Goal: Task Accomplishment & Management: Manage account settings

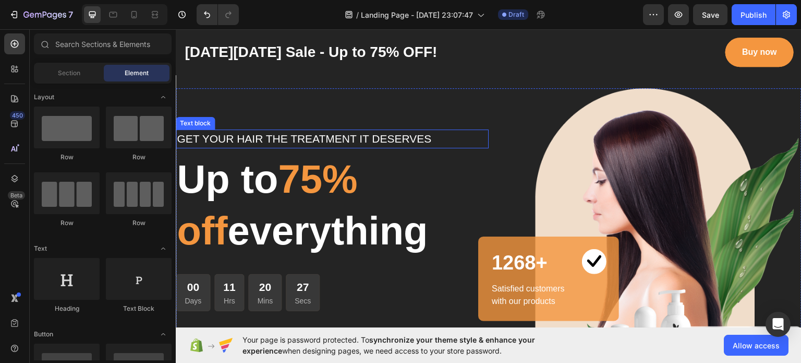
click at [417, 134] on p "GET YOUR HAIR THE TREATMENT IT DESERVES" at bounding box center [332, 138] width 311 height 17
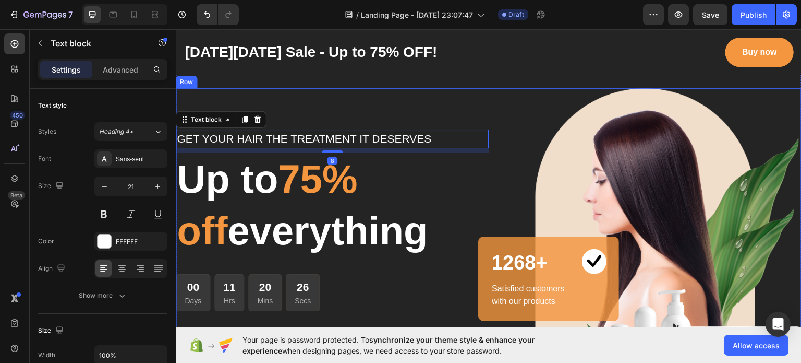
click at [277, 104] on div "GET YOUR HAIR THE TREATMENT IT DESERVES Text block 8 Up to 75% off everything H…" at bounding box center [332, 245] width 313 height 314
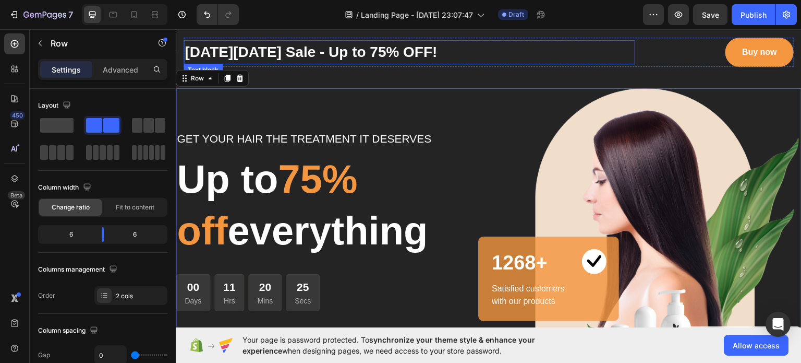
click at [473, 55] on p "[DATE][DATE] Sale - Up to 75% OFF!" at bounding box center [410, 52] width 450 height 22
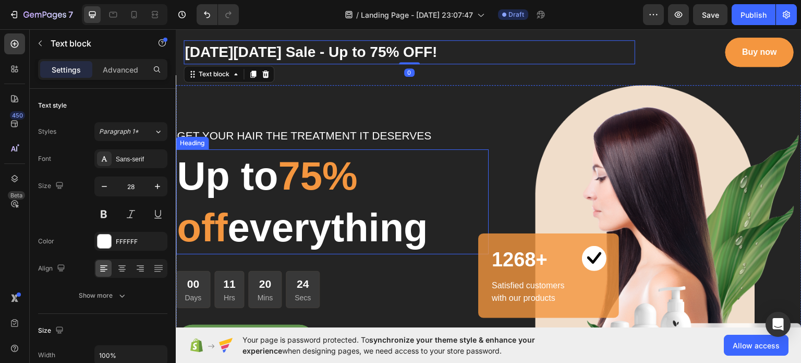
scroll to position [52, 0]
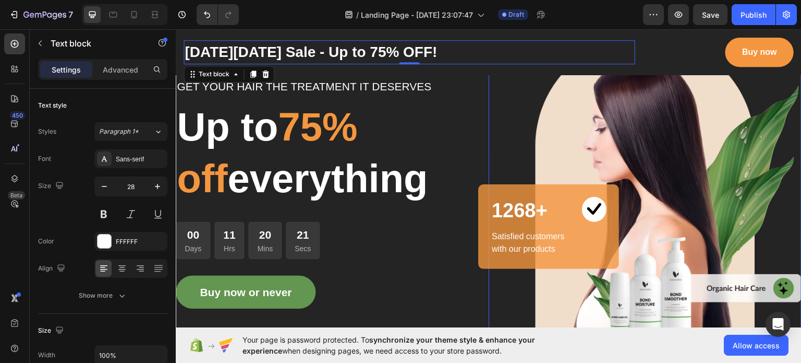
click at [620, 96] on img at bounding box center [645, 192] width 313 height 314
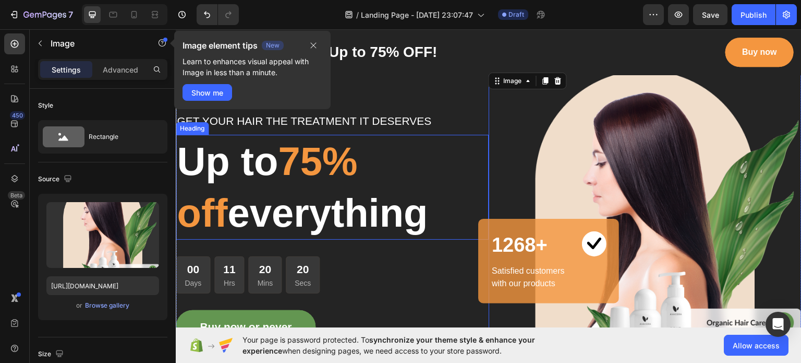
scroll to position [0, 0]
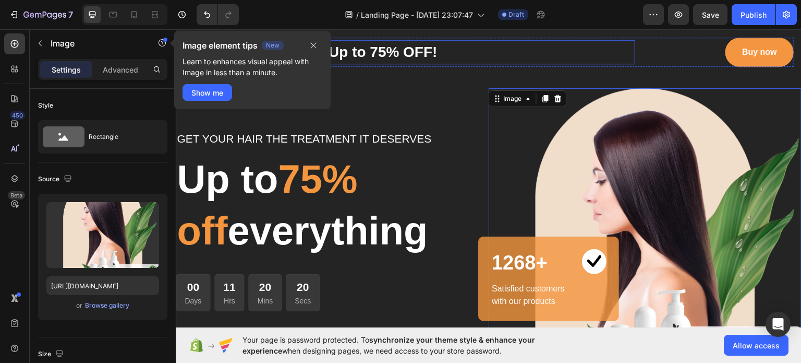
click at [515, 52] on p "[DATE][DATE] Sale - Up to 75% OFF!" at bounding box center [410, 52] width 450 height 22
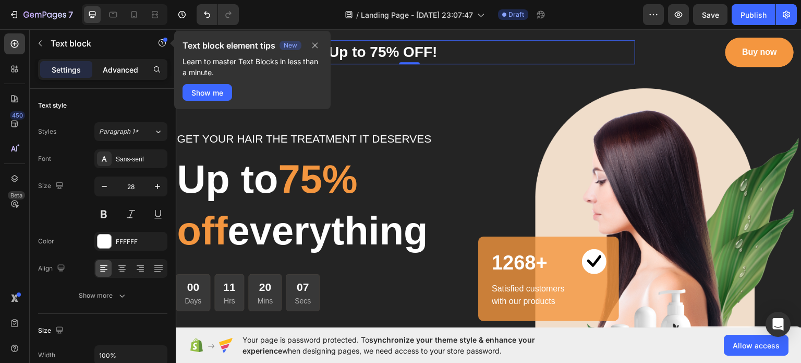
click at [117, 68] on p "Advanced" at bounding box center [120, 69] width 35 height 11
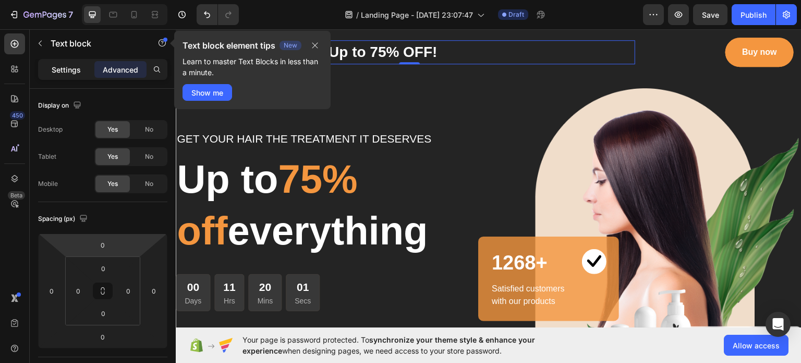
click at [60, 68] on p "Settings" at bounding box center [66, 69] width 29 height 11
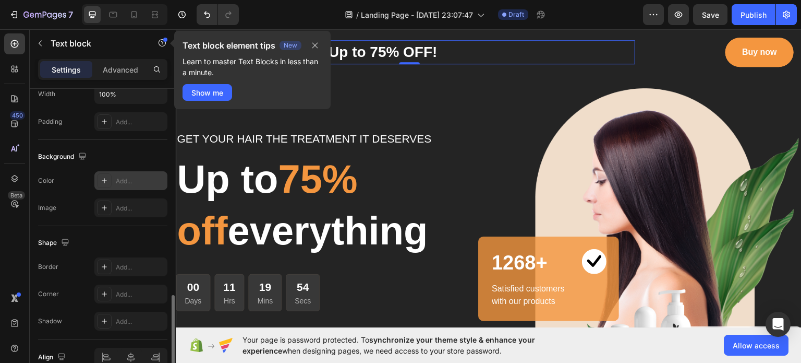
scroll to position [313, 0]
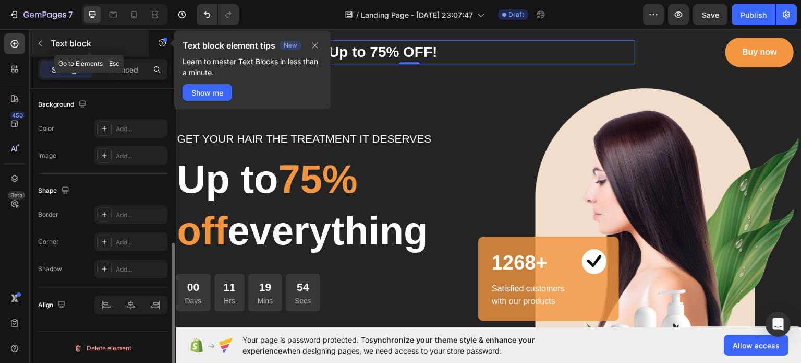
click at [44, 41] on button "button" at bounding box center [40, 43] width 17 height 17
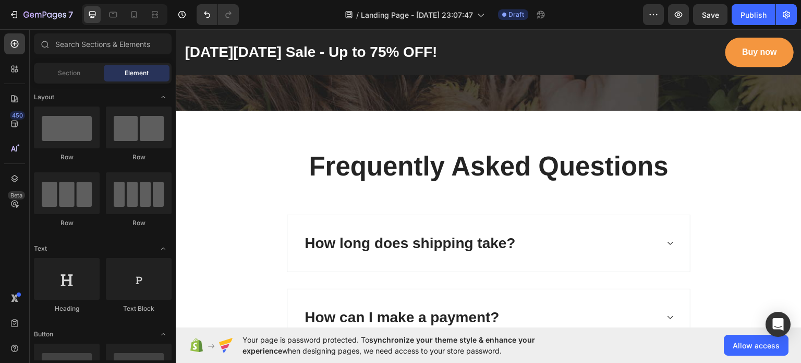
scroll to position [2336, 0]
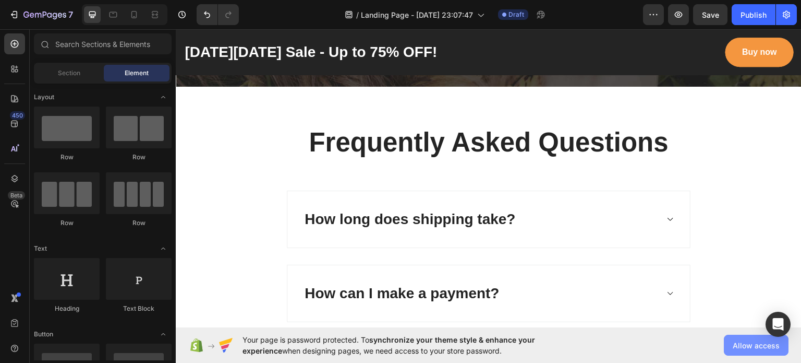
click at [749, 352] on button "Allow access" at bounding box center [756, 344] width 65 height 21
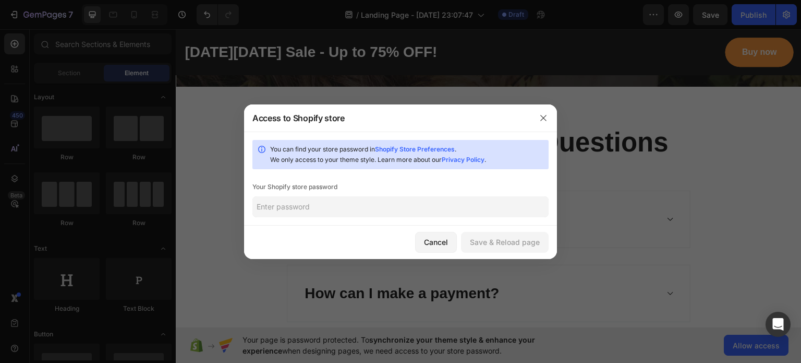
click at [298, 205] on input "text" at bounding box center [401, 206] width 296 height 21
click at [505, 239] on div "Save & Reload page" at bounding box center [505, 241] width 70 height 11
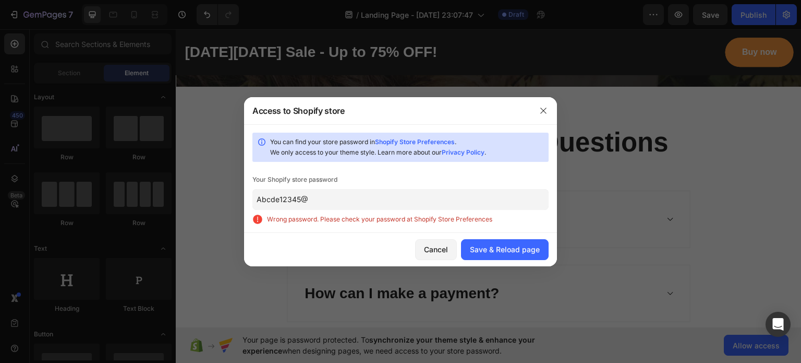
click at [336, 202] on input "Abcde12345@" at bounding box center [401, 199] width 296 height 21
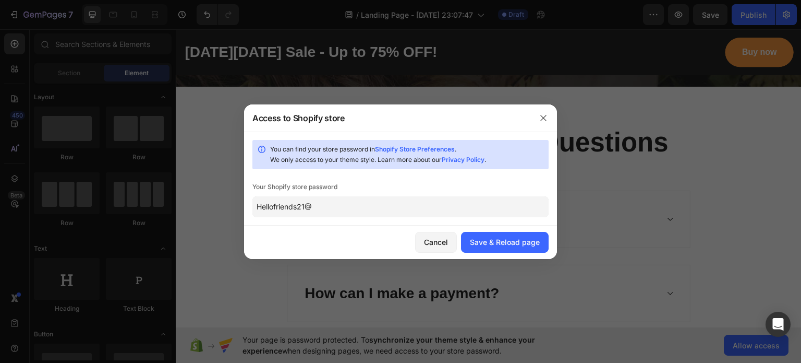
type input "Hellofriends21@"
click at [531, 246] on div "Save & Reload page" at bounding box center [505, 241] width 70 height 11
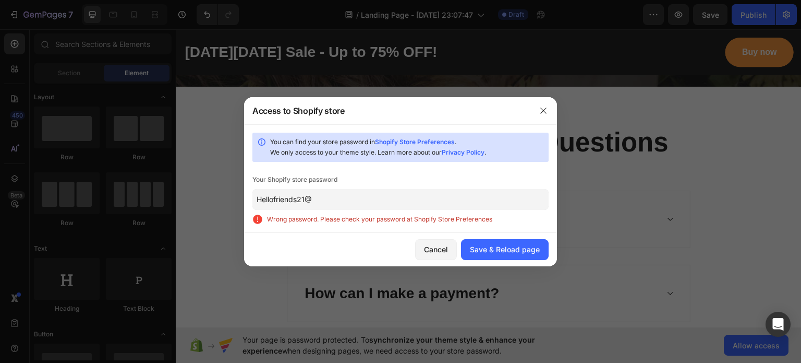
click at [297, 199] on input "Hellofriends21@" at bounding box center [401, 199] width 296 height 21
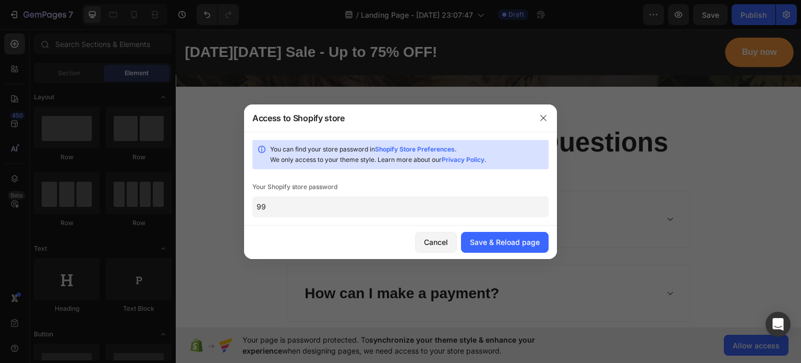
type input "9"
type input "9914"
click at [497, 244] on div "Save & Reload page" at bounding box center [505, 241] width 70 height 11
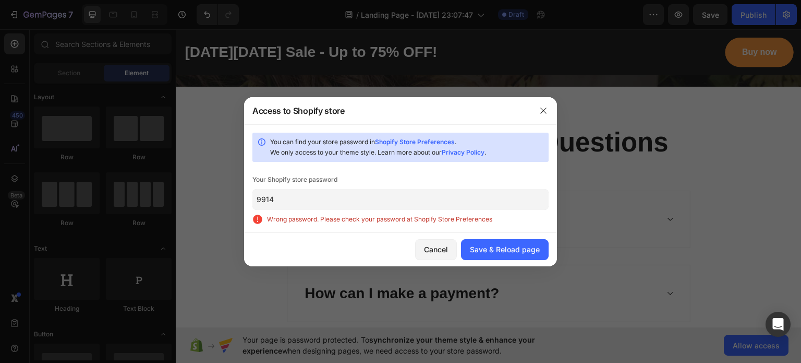
click at [388, 198] on input "9914" at bounding box center [401, 199] width 296 height 21
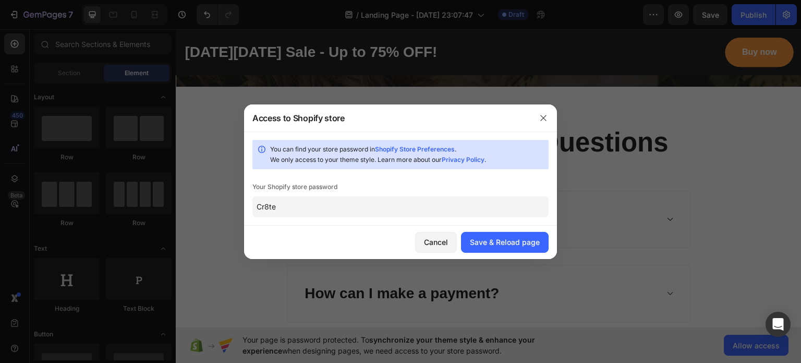
type input "Cr8te"
click at [515, 253] on div "Cancel Save & Reload page" at bounding box center [400, 241] width 313 height 33
click at [507, 243] on div "Save & Reload page" at bounding box center [505, 241] width 70 height 11
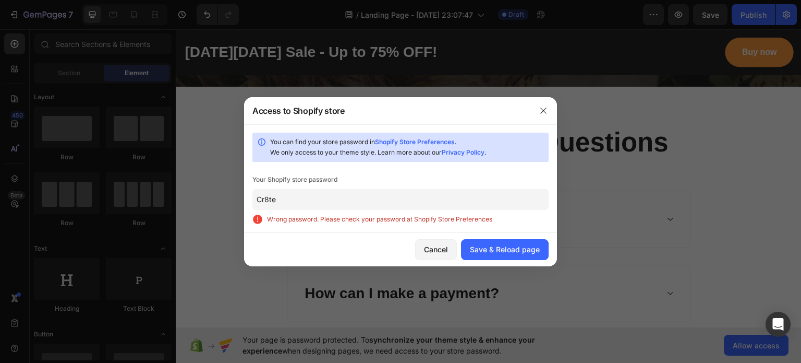
click at [255, 198] on input "Cr8te" at bounding box center [401, 199] width 296 height 21
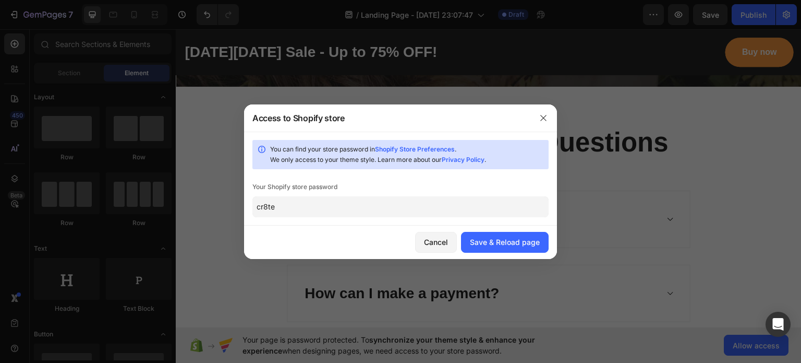
type input "cr8te"
click at [532, 241] on div "Save & Reload page" at bounding box center [505, 241] width 70 height 11
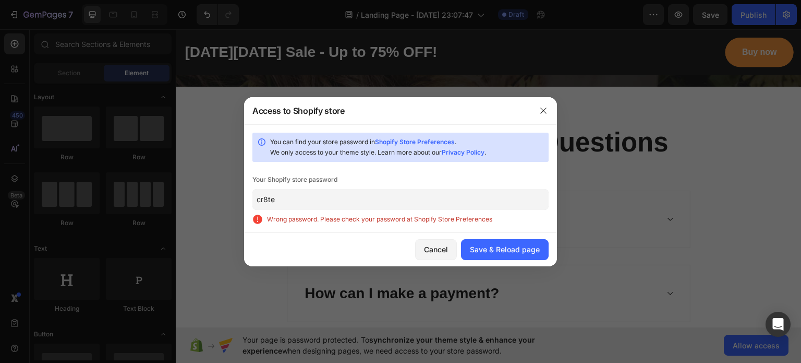
click at [307, 191] on input "cr8te" at bounding box center [401, 199] width 296 height 21
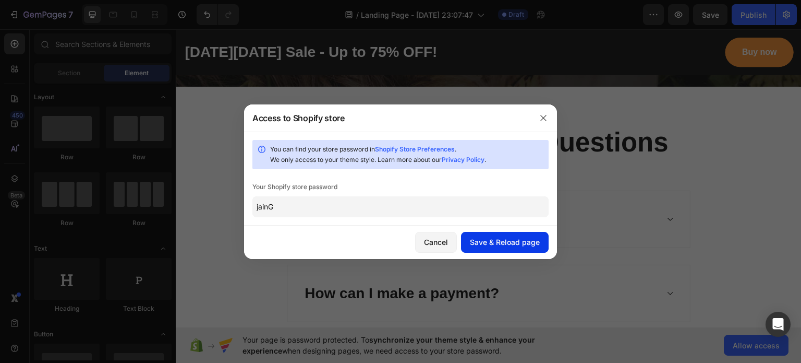
type input "jainG"
click at [523, 243] on div "Save & Reload page" at bounding box center [505, 241] width 70 height 11
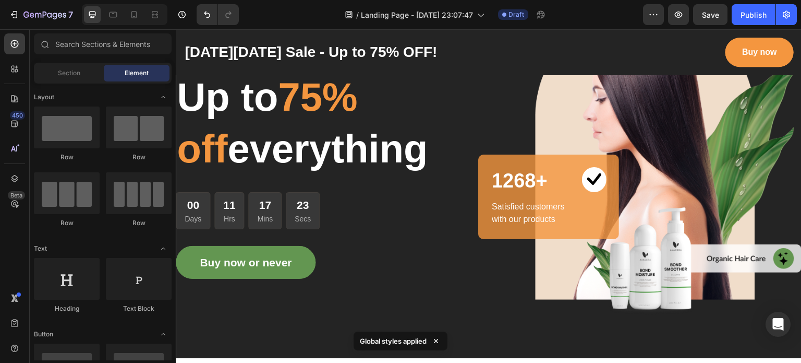
scroll to position [0, 0]
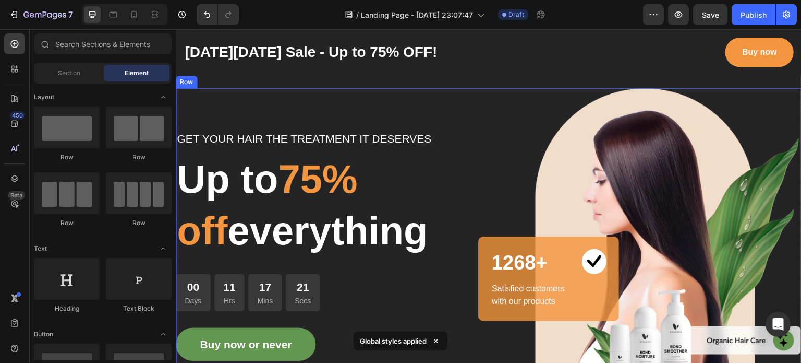
click at [196, 114] on div "GET YOUR HAIR THE TREATMENT IT DESERVES Text block Up to 75% off everything Hea…" at bounding box center [332, 245] width 313 height 314
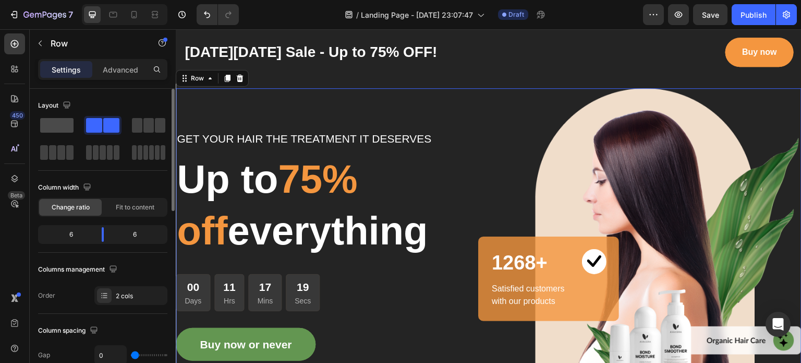
click at [84, 133] on div at bounding box center [103, 125] width 38 height 19
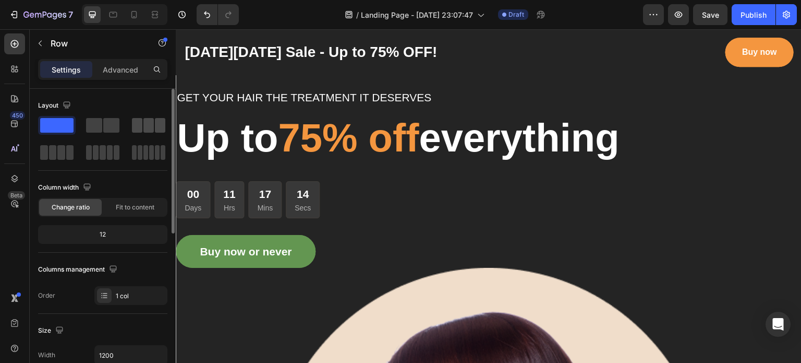
click at [76, 143] on div at bounding box center [57, 152] width 38 height 19
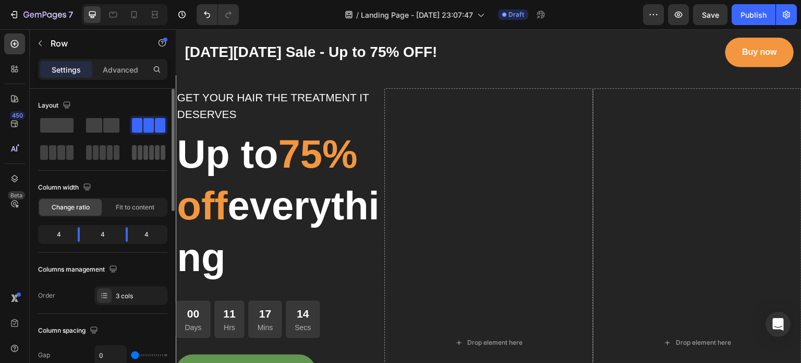
click at [147, 149] on span at bounding box center [145, 152] width 5 height 15
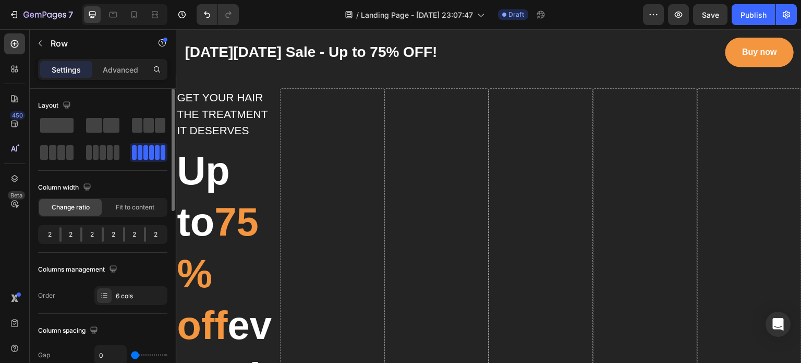
click at [52, 135] on div at bounding box center [102, 139] width 129 height 46
click at [109, 125] on span at bounding box center [111, 125] width 16 height 15
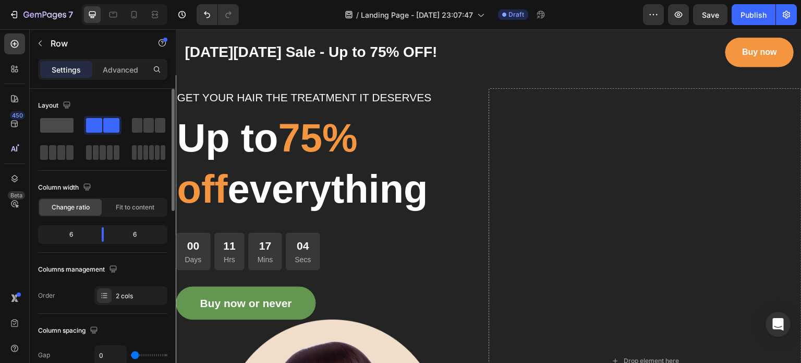
click at [51, 129] on span at bounding box center [56, 125] width 33 height 15
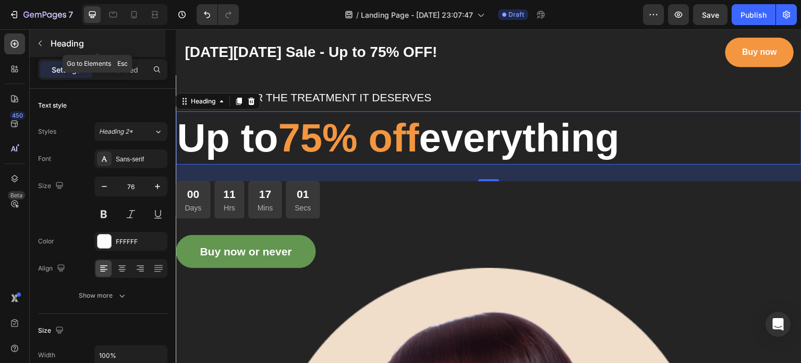
click at [43, 45] on icon "button" at bounding box center [40, 43] width 8 height 8
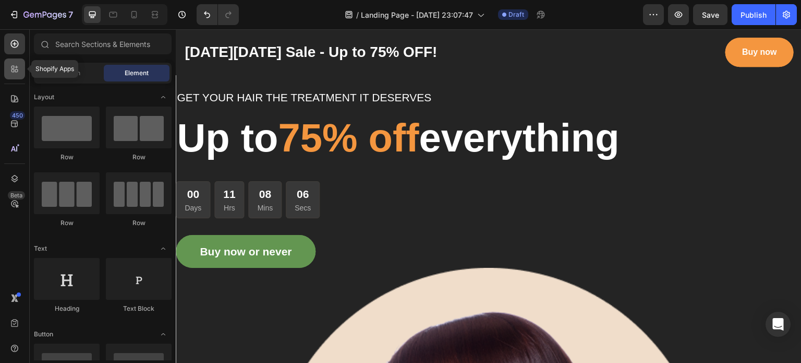
click at [21, 65] on div at bounding box center [14, 68] width 21 height 21
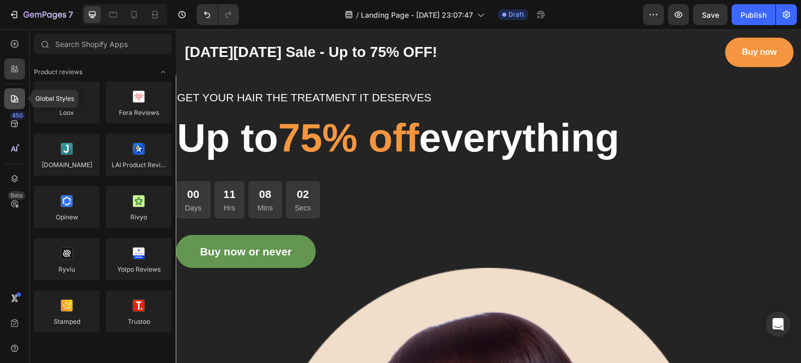
click at [10, 92] on div at bounding box center [14, 98] width 21 height 21
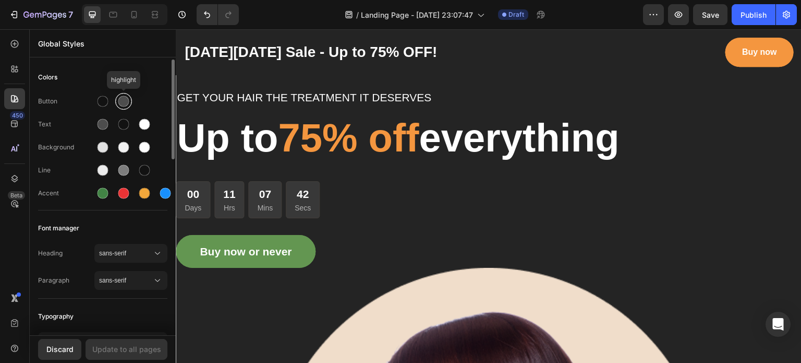
click at [121, 103] on div at bounding box center [123, 101] width 11 height 11
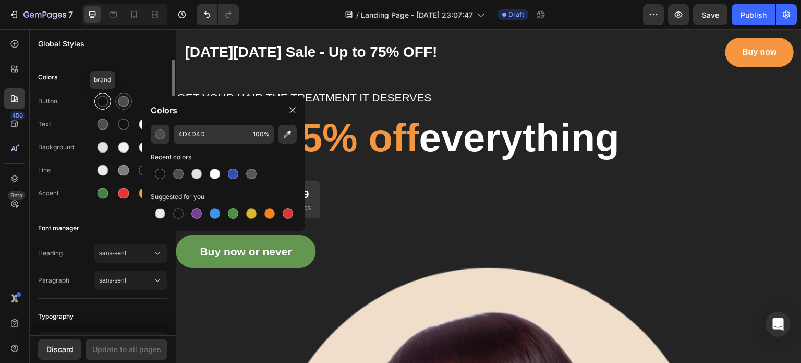
click at [105, 100] on div at bounding box center [103, 101] width 11 height 11
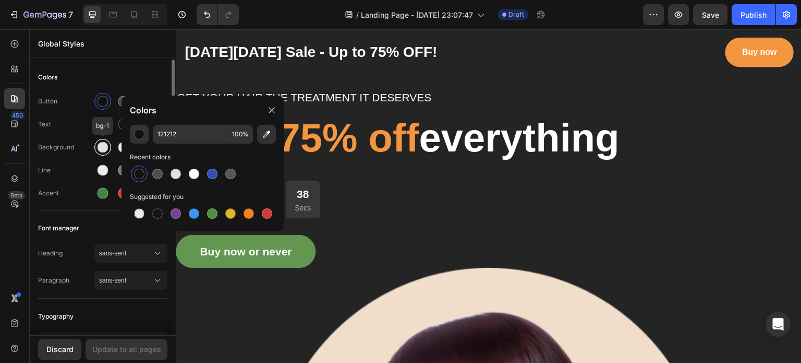
click at [102, 150] on div at bounding box center [103, 147] width 11 height 11
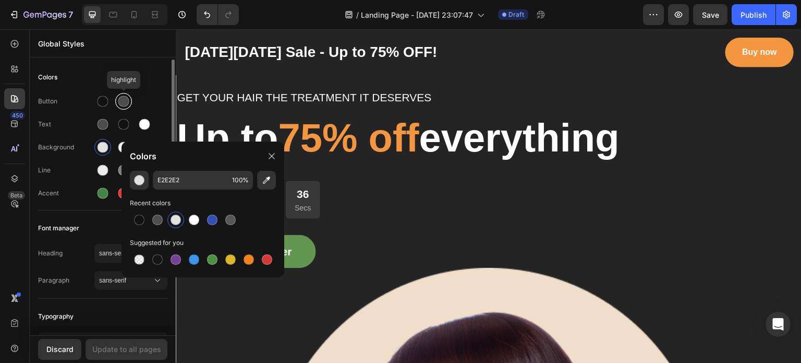
click at [122, 101] on div at bounding box center [123, 101] width 11 height 11
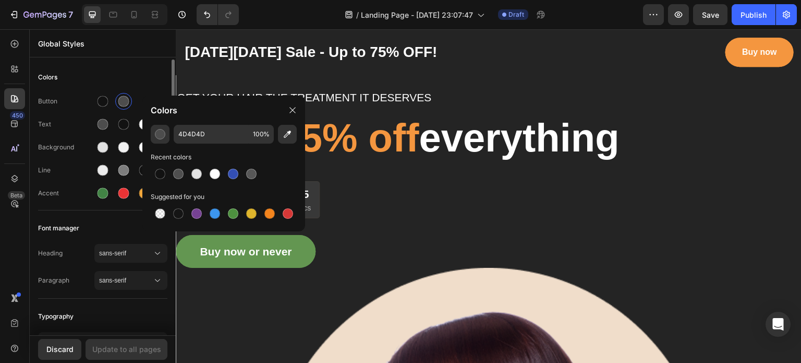
click at [127, 81] on div "Colors" at bounding box center [102, 77] width 129 height 19
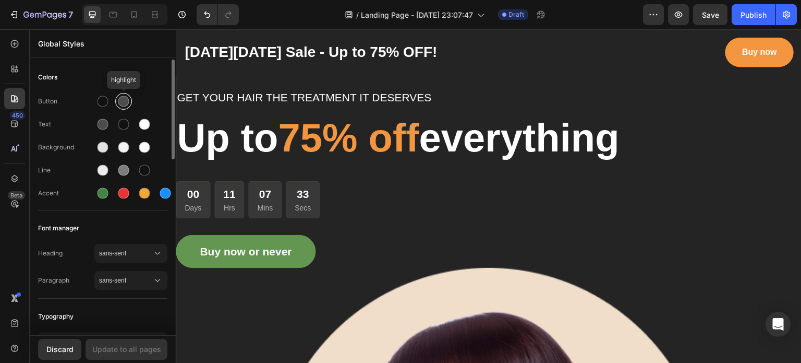
click at [123, 99] on div at bounding box center [123, 101] width 11 height 11
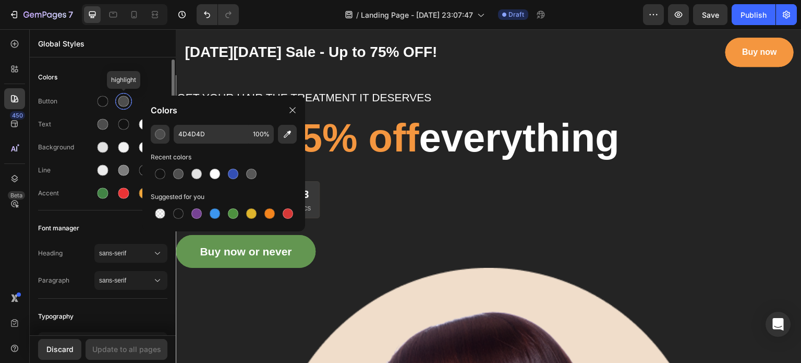
click at [123, 100] on div at bounding box center [123, 101] width 11 height 11
click at [127, 75] on div "Colors" at bounding box center [102, 77] width 129 height 19
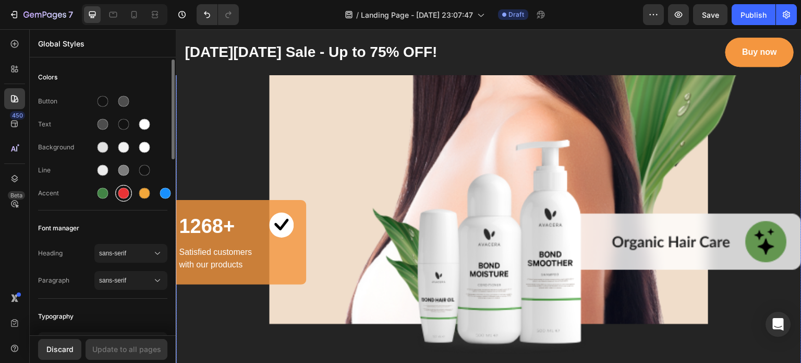
scroll to position [470, 0]
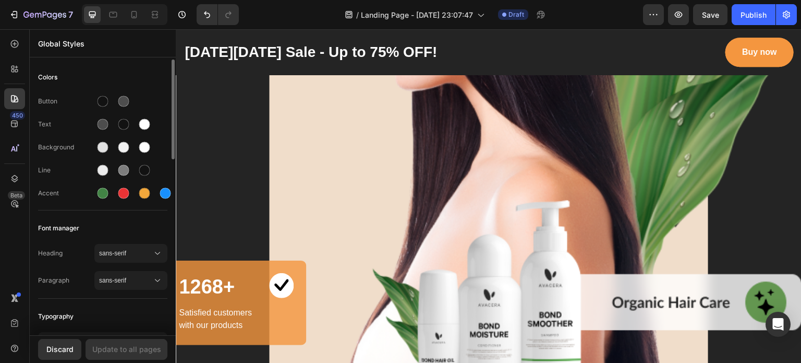
click at [145, 98] on div "Button" at bounding box center [102, 101] width 129 height 17
click at [101, 98] on div at bounding box center [103, 101] width 11 height 11
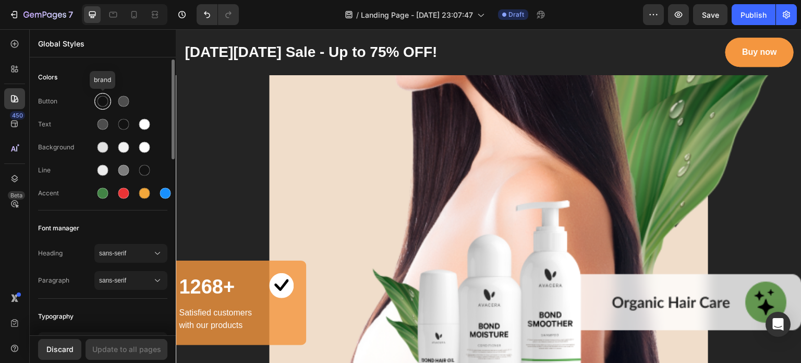
click at [106, 104] on div at bounding box center [103, 101] width 11 height 11
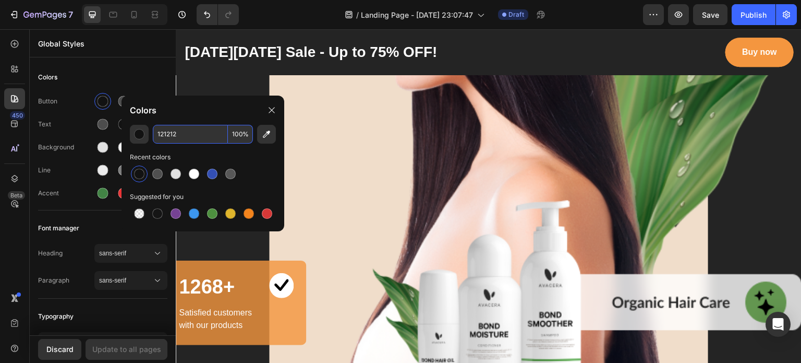
click at [182, 132] on input "121212" at bounding box center [190, 134] width 75 height 19
type input "414241"
click at [155, 83] on div "Colors" at bounding box center [102, 77] width 129 height 19
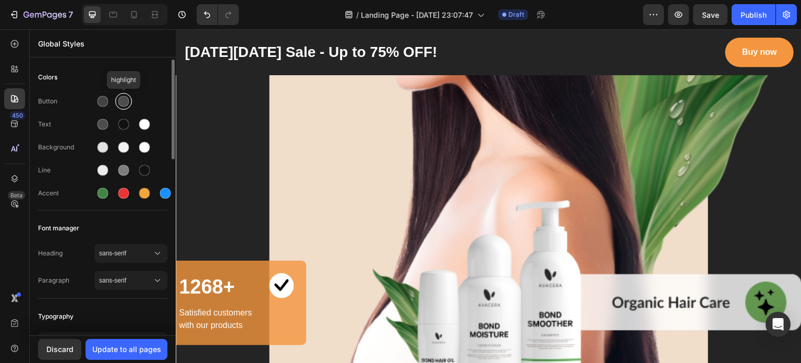
click at [115, 99] on div at bounding box center [123, 101] width 19 height 19
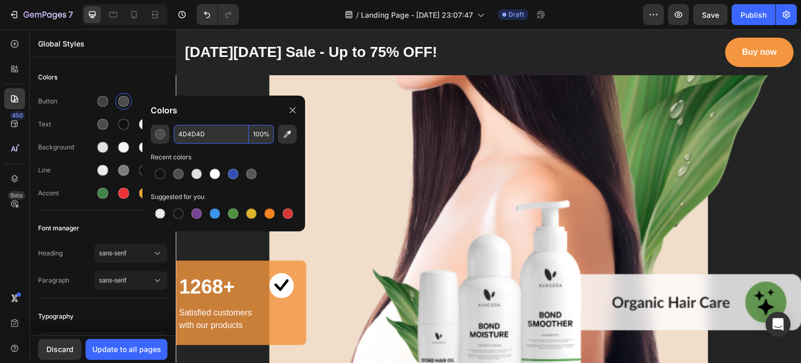
click at [207, 137] on input "4D4D4D" at bounding box center [211, 134] width 75 height 19
type input "B3D25A"
click at [271, 152] on div "Recent colors" at bounding box center [224, 157] width 146 height 10
click at [152, 70] on div "Colors" at bounding box center [102, 77] width 129 height 19
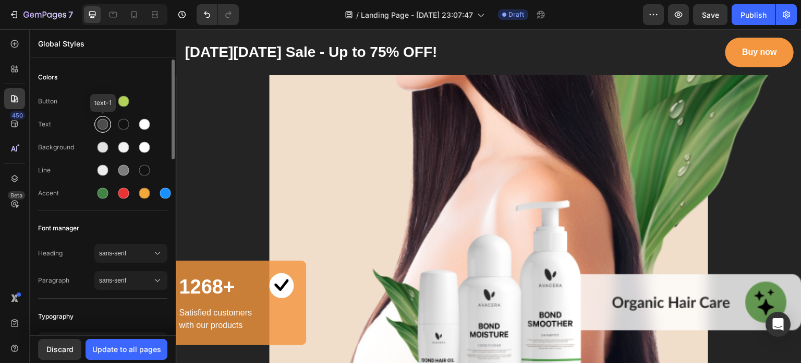
click at [107, 120] on div at bounding box center [103, 124] width 13 height 13
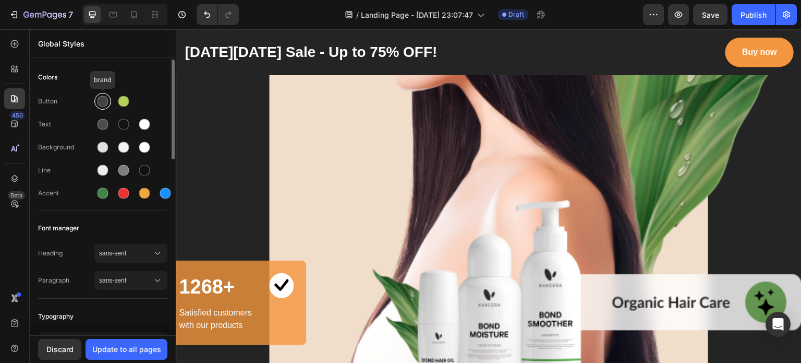
click at [102, 99] on div at bounding box center [103, 101] width 11 height 11
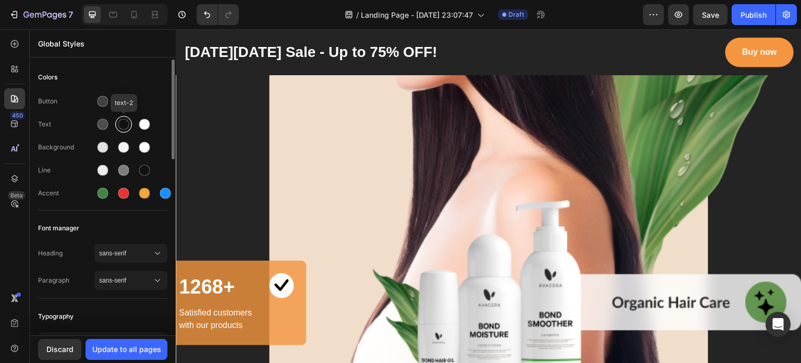
click at [127, 122] on div at bounding box center [123, 124] width 11 height 11
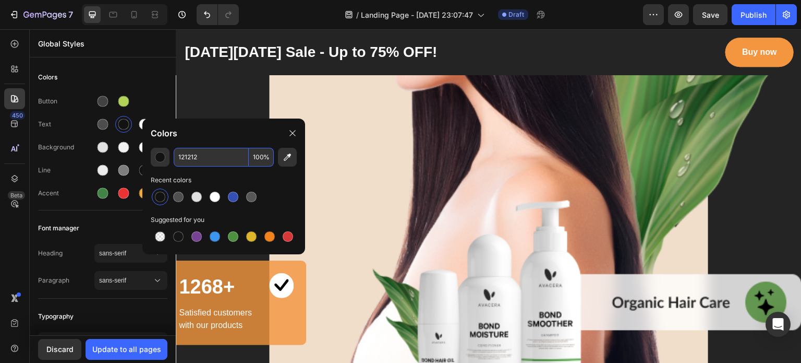
click at [190, 151] on input "121212" at bounding box center [211, 157] width 75 height 19
type input "FFFFFF"
click at [142, 125] on div "Colors" at bounding box center [223, 132] width 163 height 29
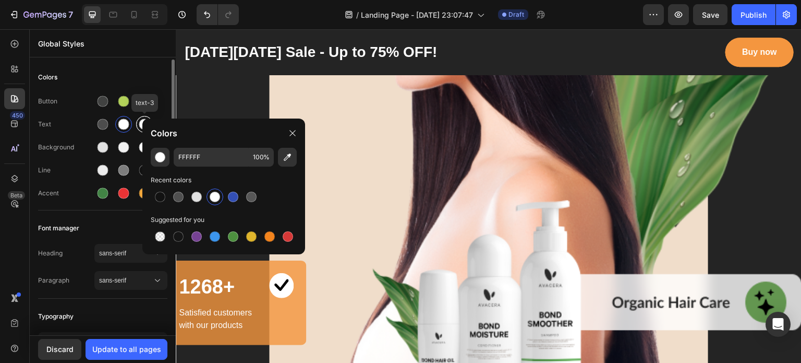
click at [140, 124] on div at bounding box center [144, 124] width 11 height 11
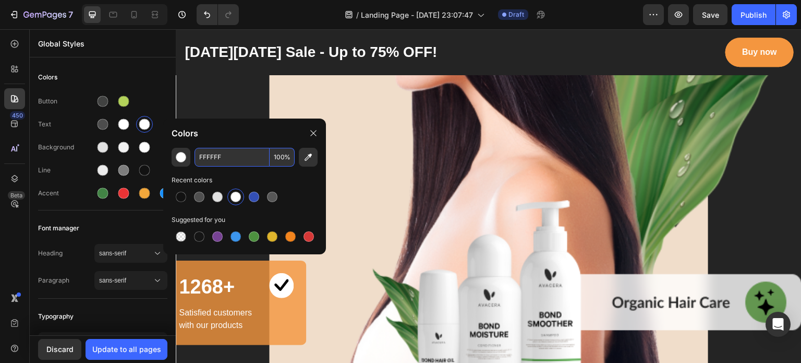
click at [205, 158] on input "FFFFFF" at bounding box center [232, 157] width 75 height 19
click at [254, 240] on div at bounding box center [254, 236] width 10 height 10
type input "4D903F"
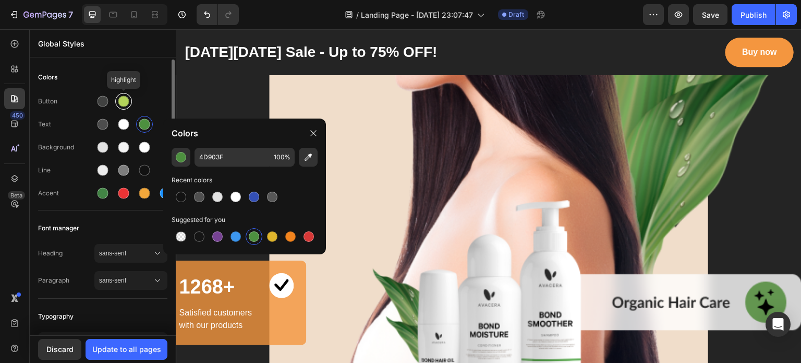
click at [121, 102] on div at bounding box center [123, 101] width 11 height 11
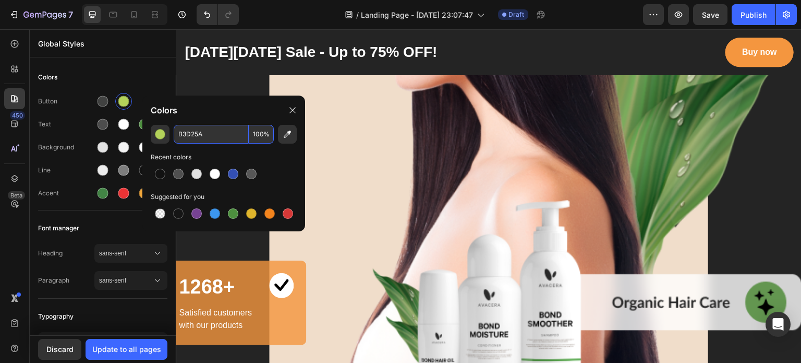
click at [188, 135] on input "B3D25A" at bounding box center [211, 134] width 75 height 19
click at [140, 126] on div at bounding box center [144, 124] width 11 height 11
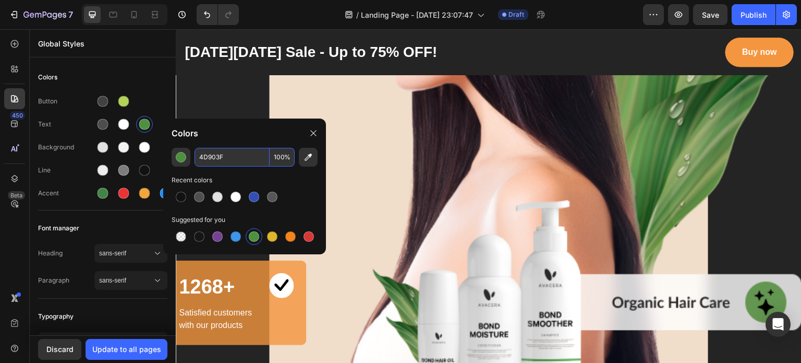
click at [222, 162] on input "4D903F" at bounding box center [232, 157] width 75 height 19
paste input "B3D25A"
type input "B3D25A"
click at [150, 77] on div "Colors" at bounding box center [102, 77] width 129 height 19
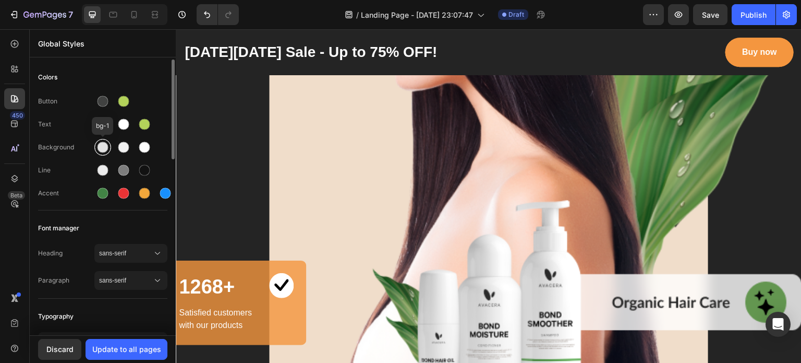
click at [99, 149] on div at bounding box center [103, 147] width 11 height 11
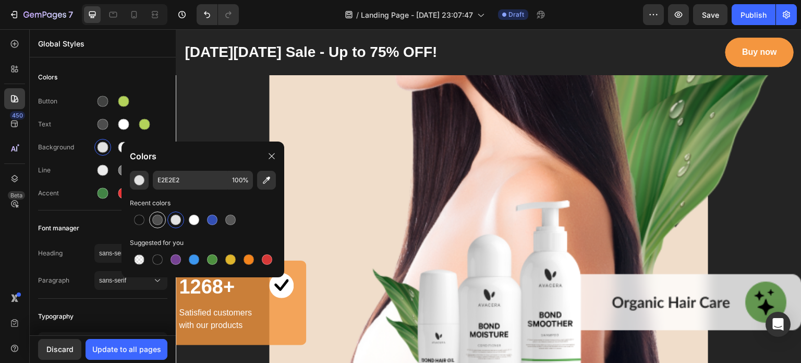
click at [155, 219] on div at bounding box center [157, 219] width 10 height 10
type input "4F4F4F"
click at [100, 124] on div at bounding box center [103, 124] width 11 height 11
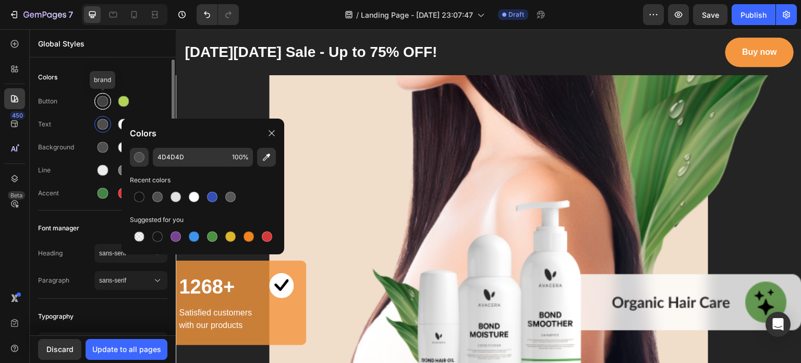
click at [101, 100] on div at bounding box center [103, 101] width 11 height 11
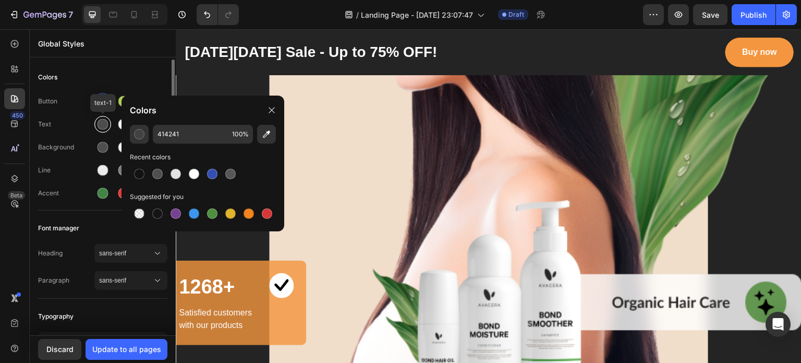
click at [102, 128] on div at bounding box center [103, 124] width 11 height 11
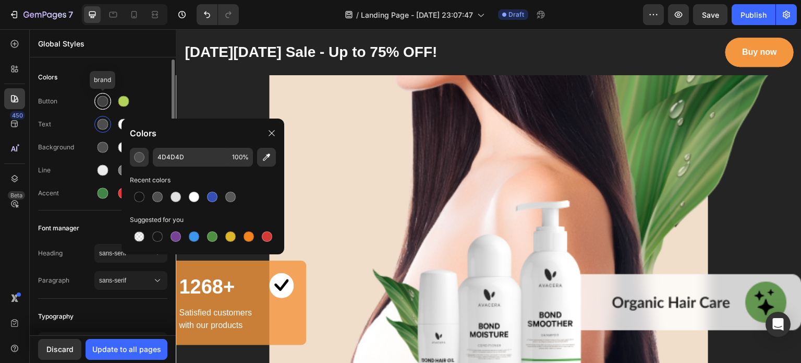
click at [103, 103] on div at bounding box center [103, 101] width 11 height 11
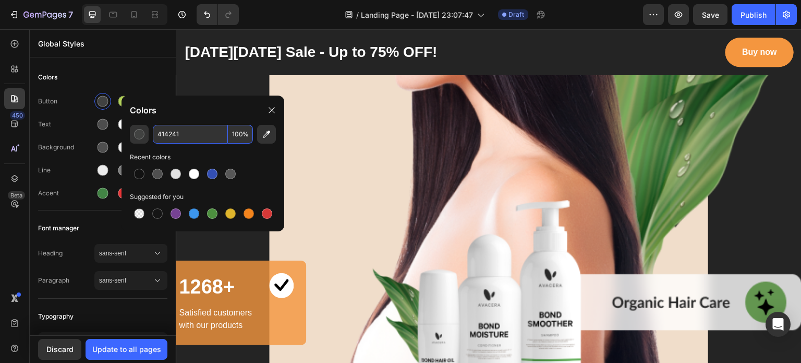
click at [168, 138] on input "414241" at bounding box center [190, 134] width 75 height 19
click at [103, 124] on div at bounding box center [103, 124] width 11 height 11
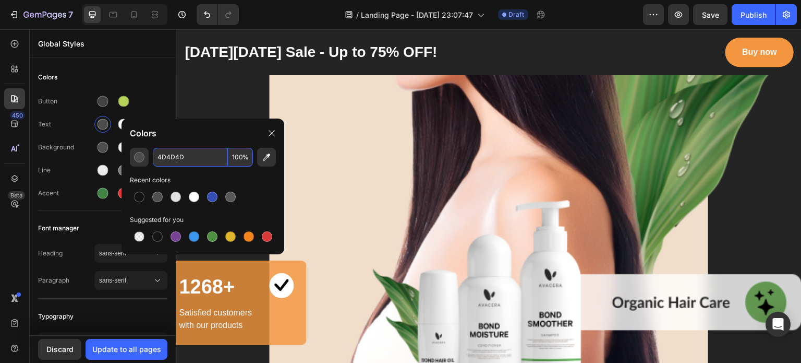
click at [198, 156] on input "4D4D4D" at bounding box center [190, 157] width 75 height 19
paste input "14241"
type input "414241"
click at [86, 149] on div "Background" at bounding box center [66, 146] width 56 height 9
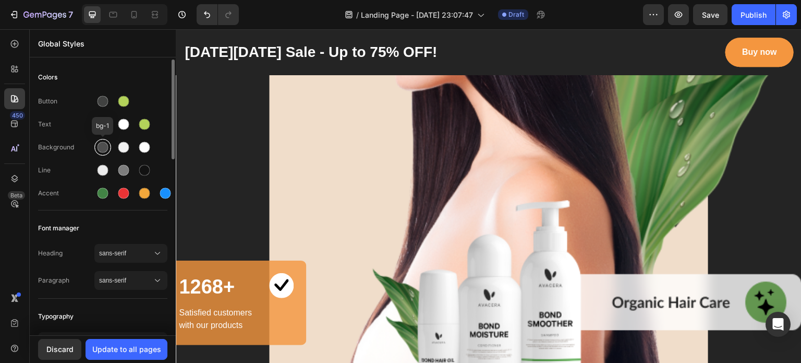
click at [103, 143] on div at bounding box center [103, 147] width 11 height 11
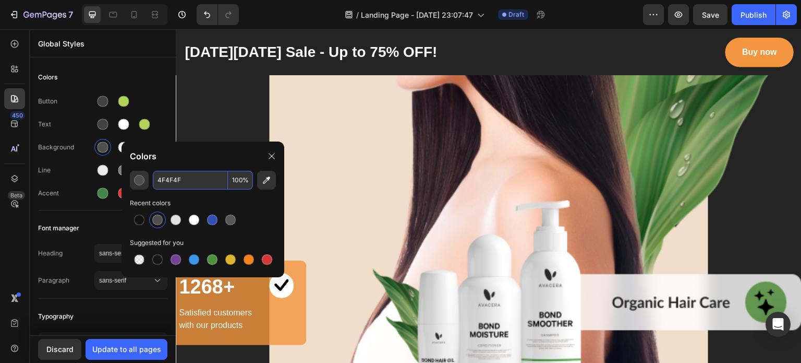
click at [167, 180] on input "4F4F4F" at bounding box center [190, 180] width 75 height 19
paste input "14241"
type input "414241"
click at [87, 166] on div "Line" at bounding box center [66, 169] width 56 height 9
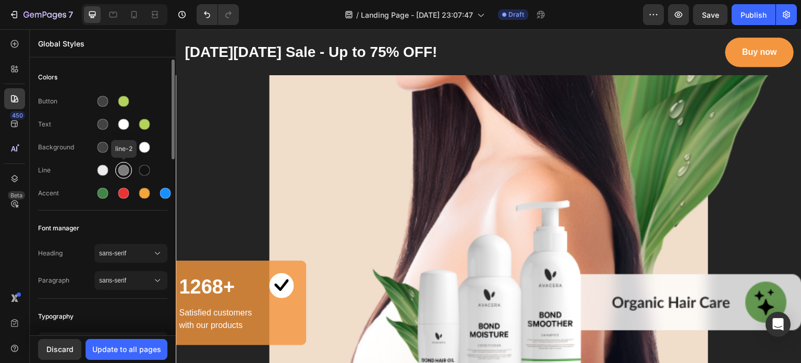
click at [127, 171] on div at bounding box center [123, 170] width 11 height 11
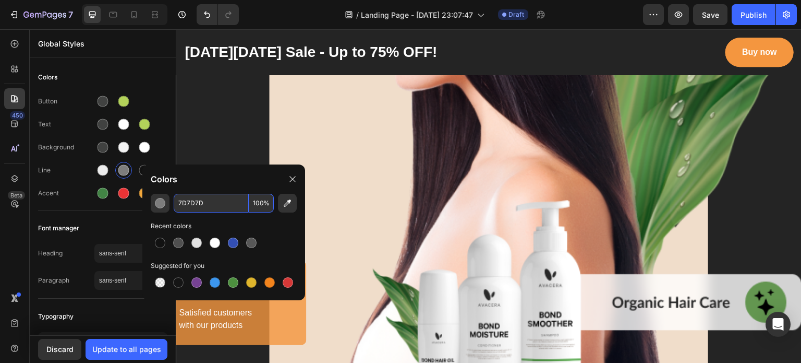
click at [186, 201] on input "7D7D7D" at bounding box center [211, 203] width 75 height 19
paste input "414241"
type input "414241"
click at [144, 82] on div "Colors" at bounding box center [102, 77] width 129 height 19
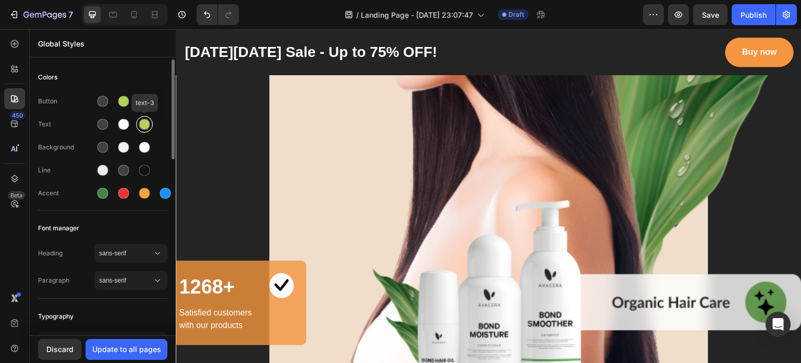
click at [142, 122] on div at bounding box center [144, 124] width 11 height 11
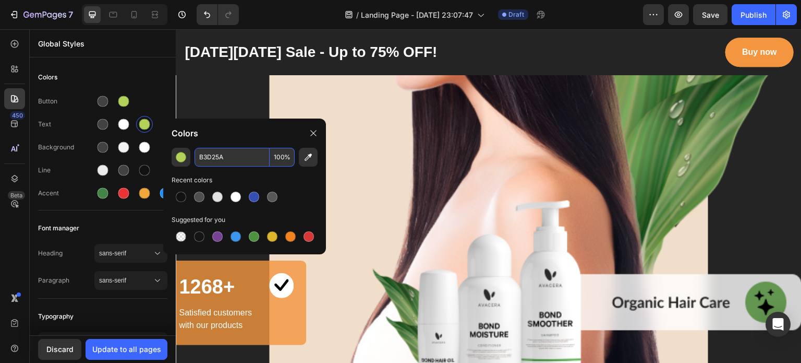
click at [210, 161] on input "B3D25A" at bounding box center [232, 157] width 75 height 19
click at [117, 145] on div at bounding box center [123, 147] width 13 height 13
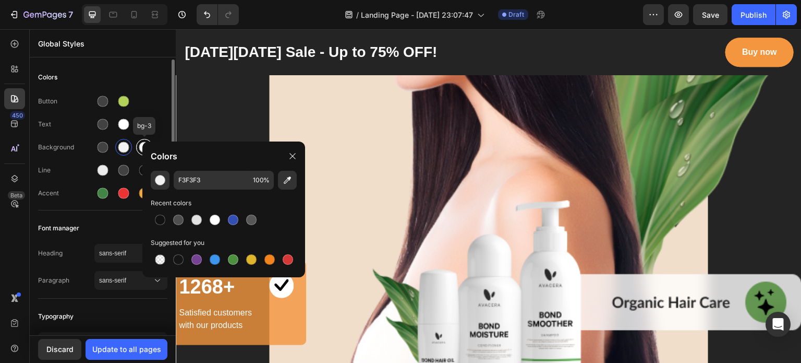
click at [138, 150] on div at bounding box center [144, 147] width 17 height 17
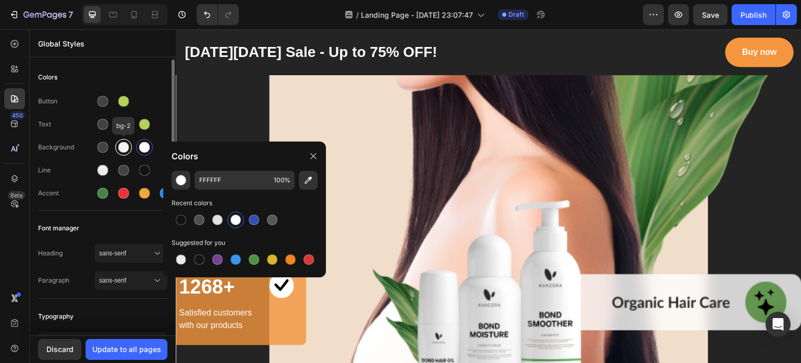
click at [124, 147] on div at bounding box center [123, 147] width 11 height 11
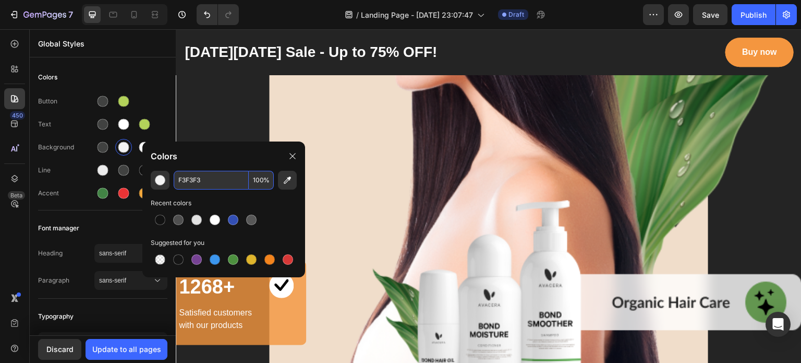
click at [200, 182] on input "F3F3F3" at bounding box center [211, 180] width 75 height 19
paste input "B3D25A"
type input "B3D25A"
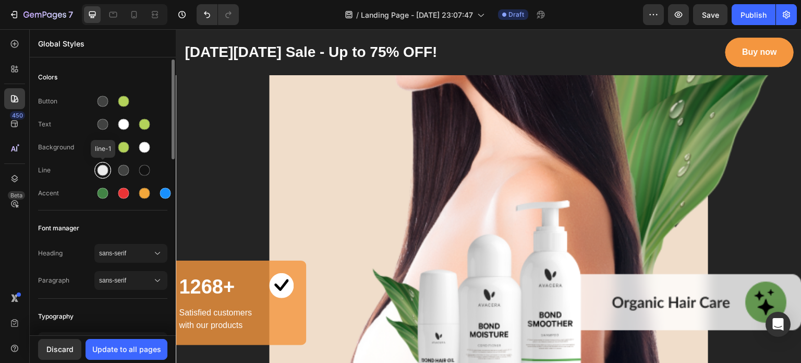
click at [100, 166] on div at bounding box center [103, 170] width 11 height 11
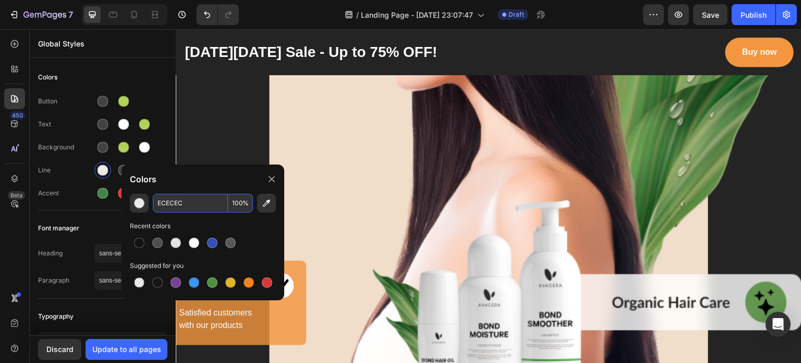
click at [169, 205] on input "ECECEC" at bounding box center [190, 203] width 75 height 19
type input "FFFFFF"
click at [163, 98] on div "Button" at bounding box center [102, 101] width 129 height 17
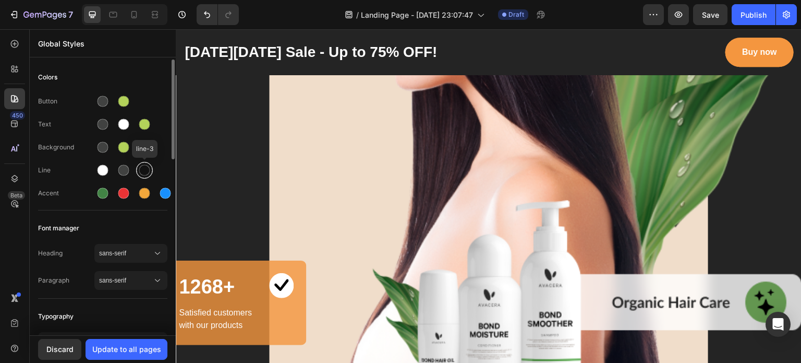
click at [147, 174] on div at bounding box center [144, 170] width 11 height 11
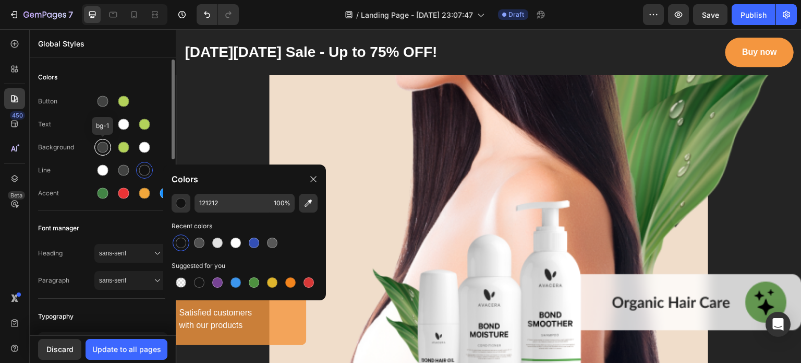
click at [102, 148] on div at bounding box center [103, 147] width 11 height 11
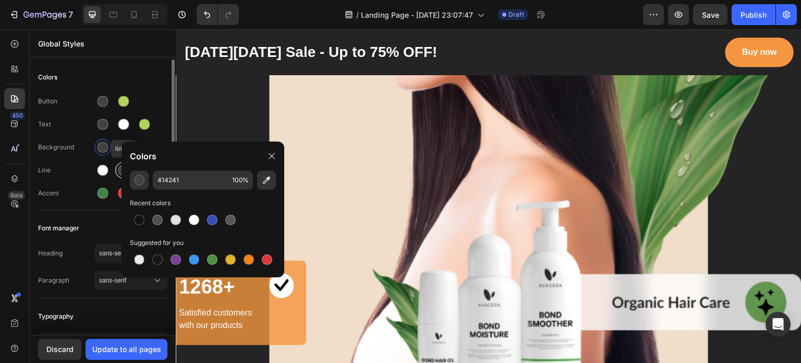
click at [117, 172] on div at bounding box center [123, 170] width 17 height 17
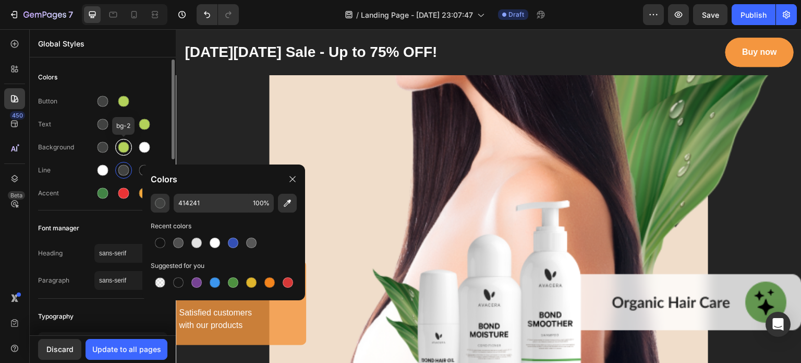
click at [127, 147] on div at bounding box center [123, 147] width 11 height 11
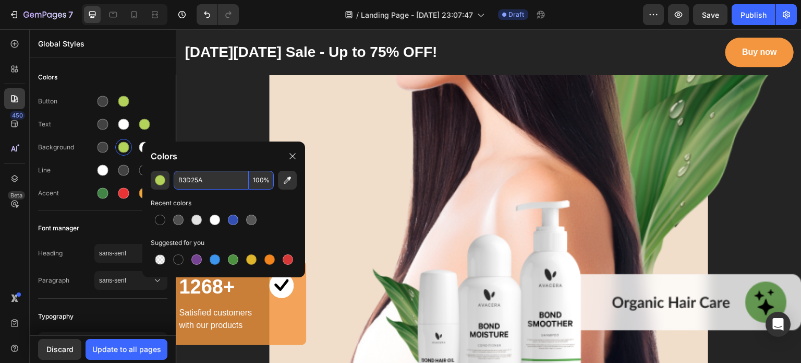
click at [190, 181] on input "B3D25A" at bounding box center [211, 180] width 75 height 19
click at [137, 171] on div at bounding box center [144, 170] width 17 height 17
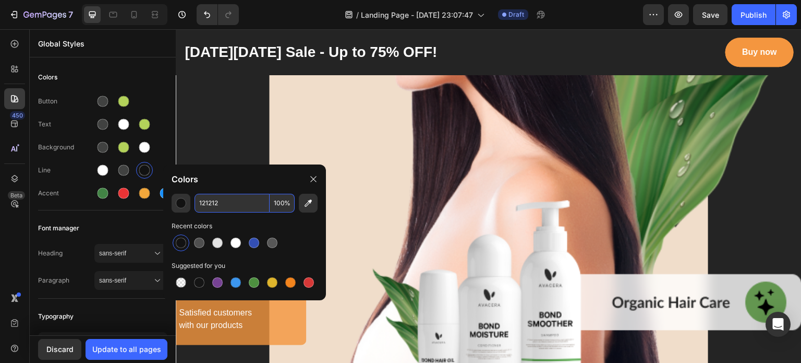
click at [214, 198] on input "121212" at bounding box center [232, 203] width 75 height 19
paste input "B3D25A"
type input "B3D25A"
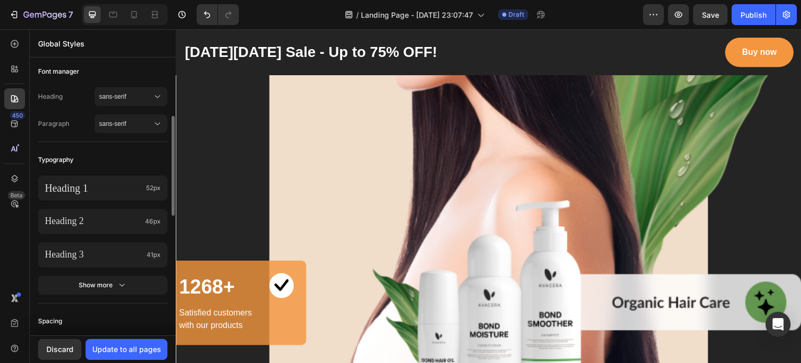
scroll to position [104, 0]
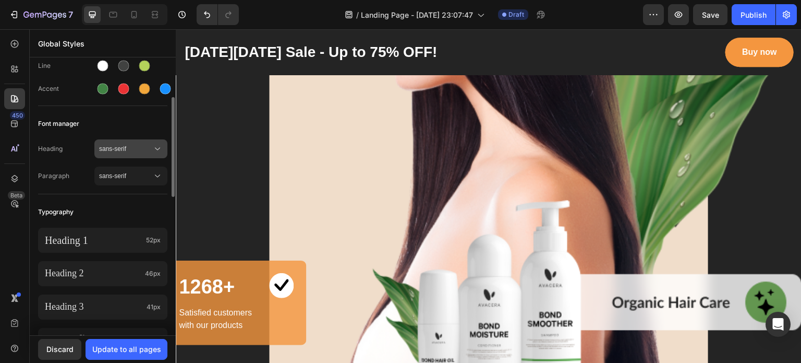
click at [130, 151] on span "sans-serif" at bounding box center [125, 148] width 53 height 9
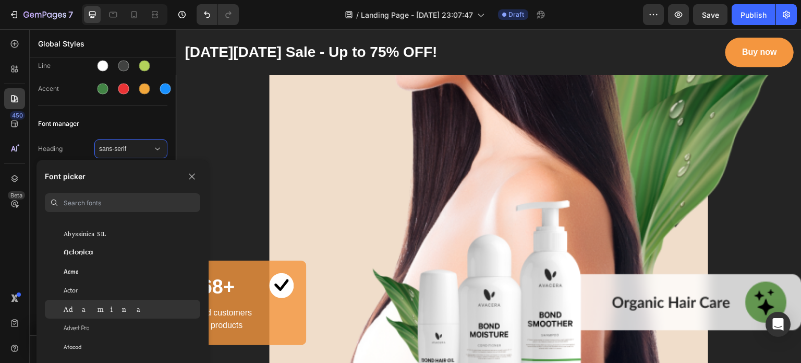
scroll to position [157, 0]
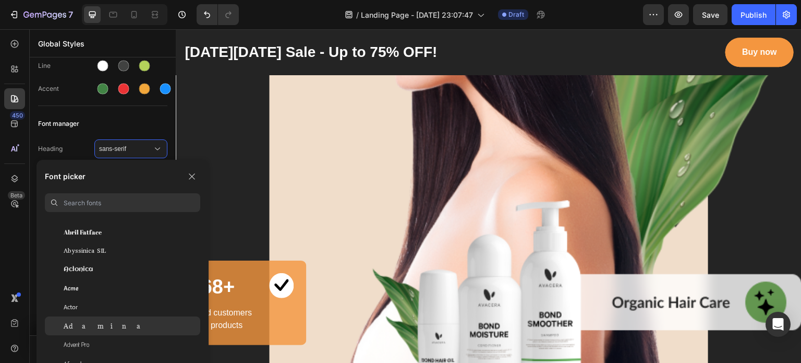
click at [93, 265] on span "Aclonica" at bounding box center [78, 269] width 29 height 9
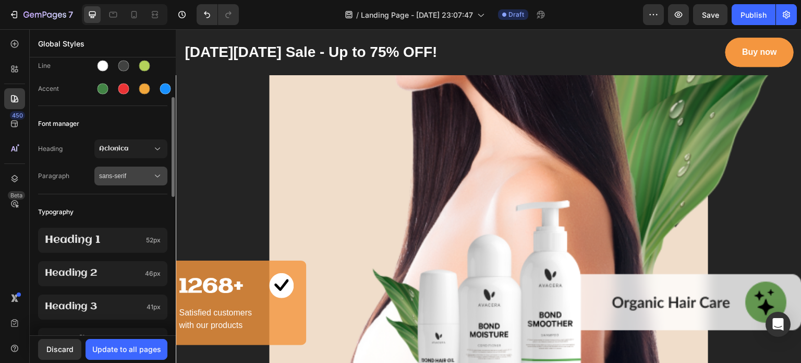
click at [128, 181] on button "sans-serif" at bounding box center [130, 175] width 73 height 19
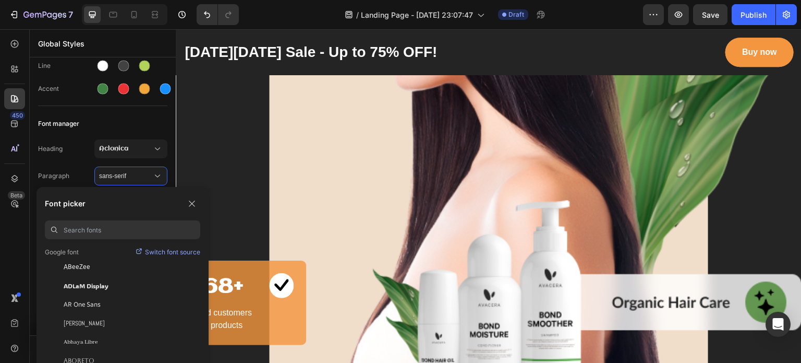
scroll to position [0, 0]
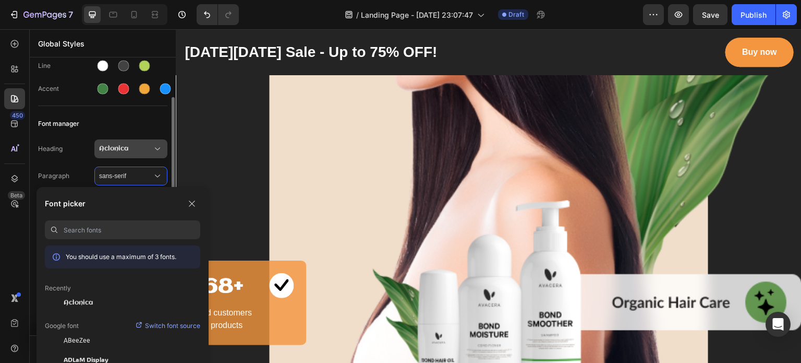
click at [114, 150] on span "Aclonica" at bounding box center [125, 148] width 53 height 9
click at [84, 135] on div "Heading Aclonica Paragraph sans-serif" at bounding box center [102, 163] width 129 height 61
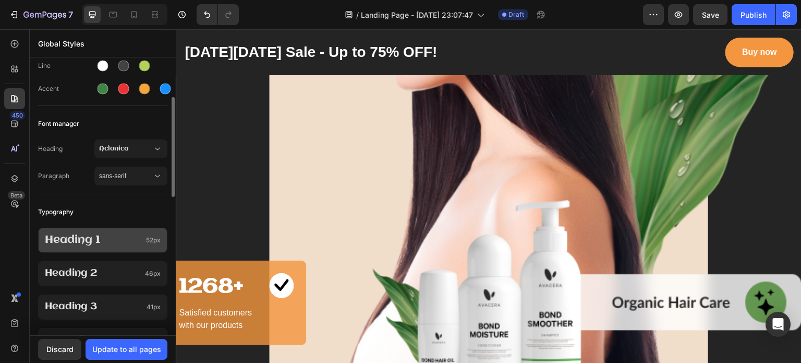
scroll to position [157, 0]
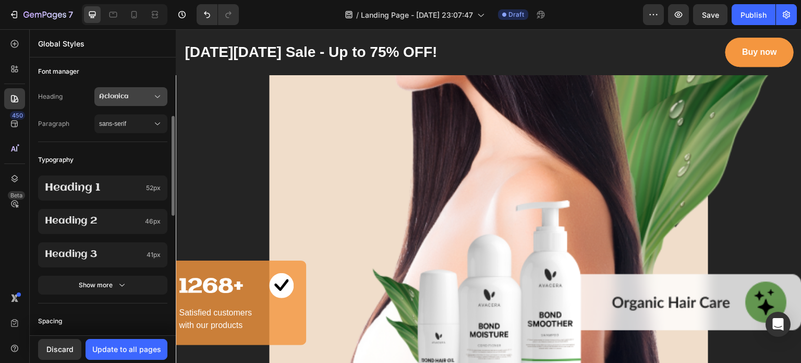
click at [113, 88] on button "Aclonica" at bounding box center [130, 96] width 73 height 19
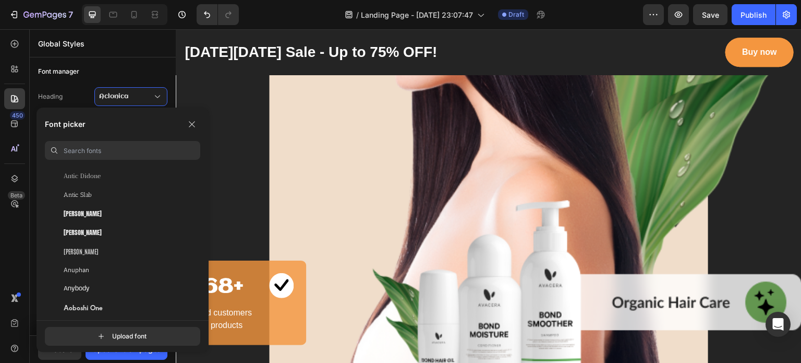
scroll to position [1722, 0]
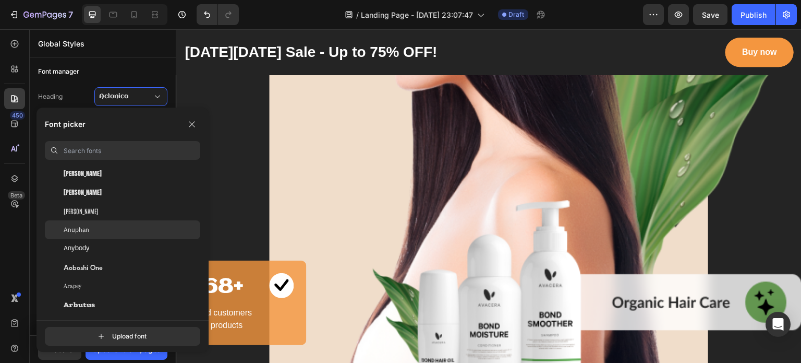
click at [111, 233] on div "Anuphan" at bounding box center [132, 229] width 137 height 9
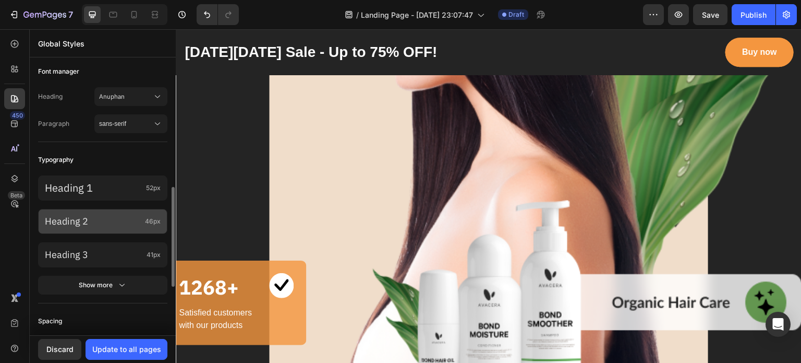
scroll to position [261, 0]
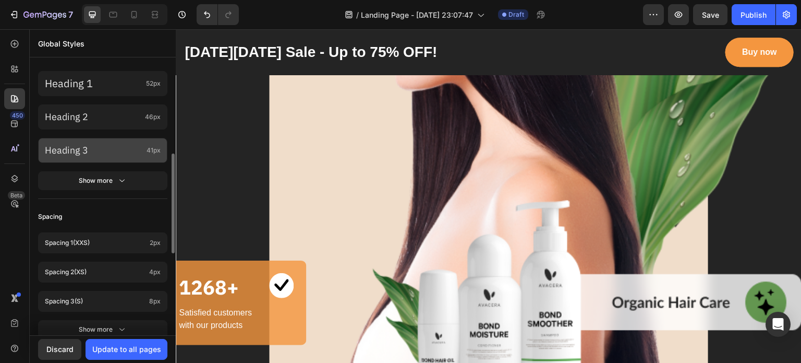
click at [81, 146] on p "Heading 3" at bounding box center [94, 150] width 98 height 12
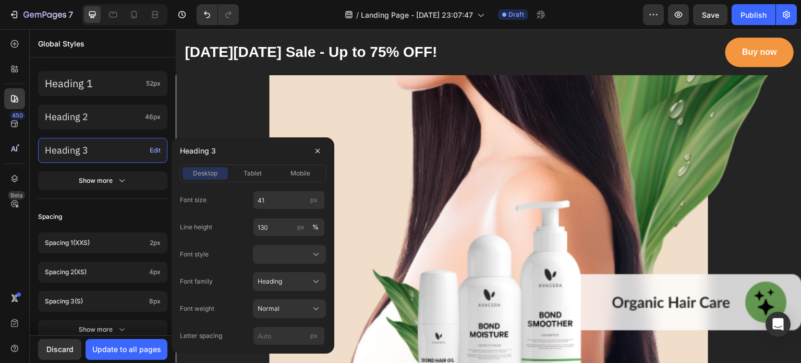
click at [106, 203] on div "Colors Button Text Background Line Accent Font manager Heading Anuphan Paragrap…" at bounding box center [103, 181] width 146 height 764
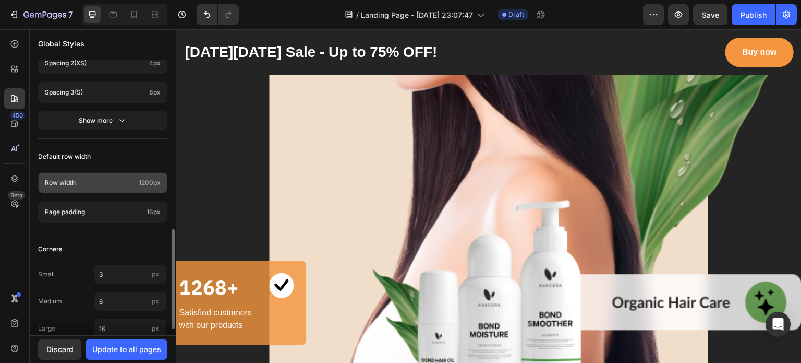
scroll to position [488, 0]
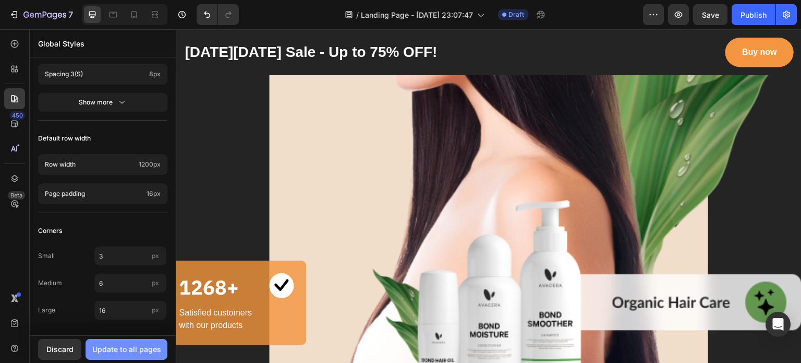
click at [121, 353] on div "Update to all pages" at bounding box center [126, 348] width 69 height 11
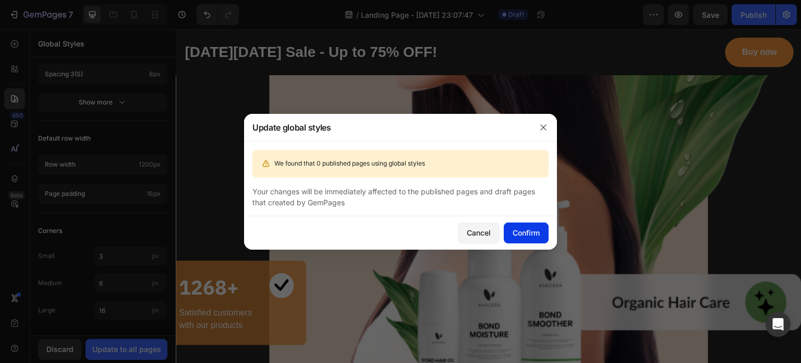
click at [522, 227] on div "Confirm" at bounding box center [526, 232] width 27 height 11
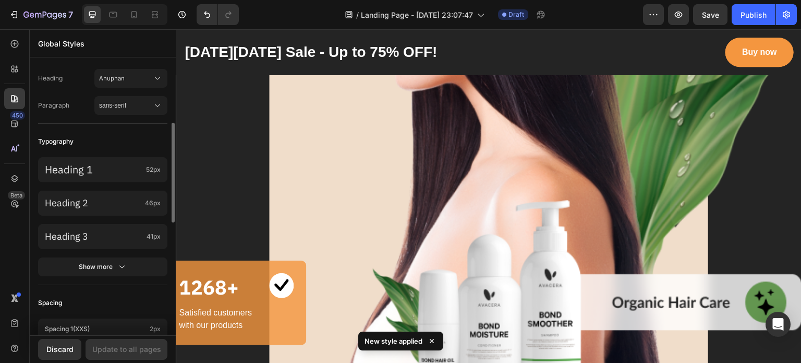
scroll to position [0, 0]
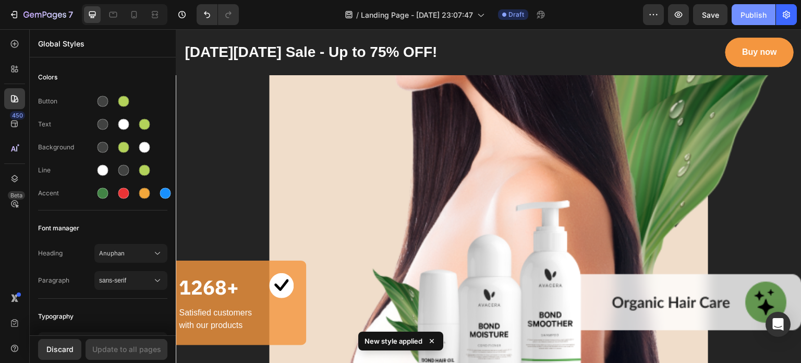
click at [745, 17] on div "Publish" at bounding box center [754, 14] width 26 height 11
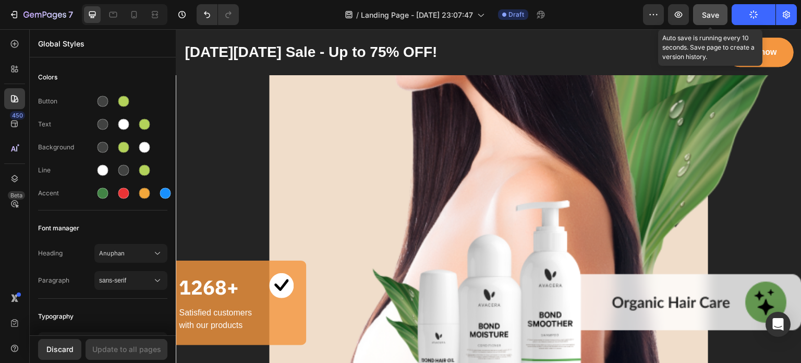
click at [712, 18] on span "Save" at bounding box center [710, 14] width 17 height 9
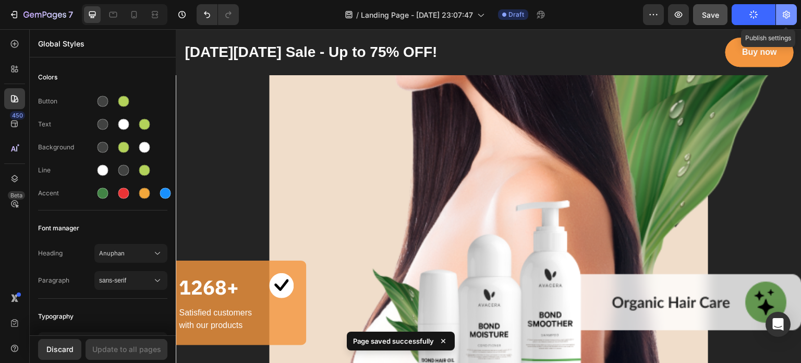
click at [791, 12] on icon "button" at bounding box center [787, 14] width 10 height 10
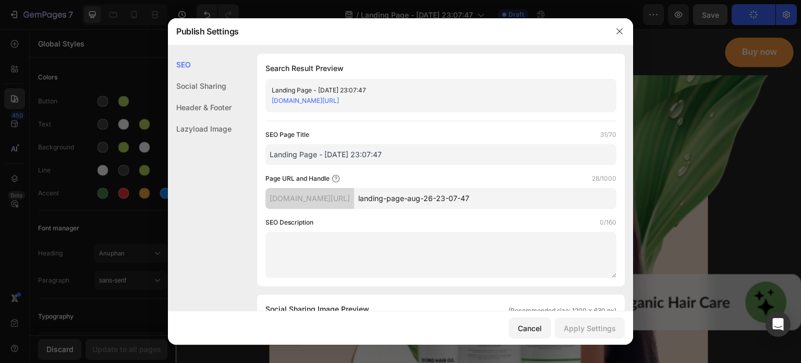
click at [310, 241] on textarea at bounding box center [441, 255] width 351 height 46
click at [309, 148] on input "Landing Page - [DATE] 23:07:47" at bounding box center [441, 154] width 351 height 21
click at [229, 97] on div "Social Sharing" at bounding box center [200, 107] width 64 height 21
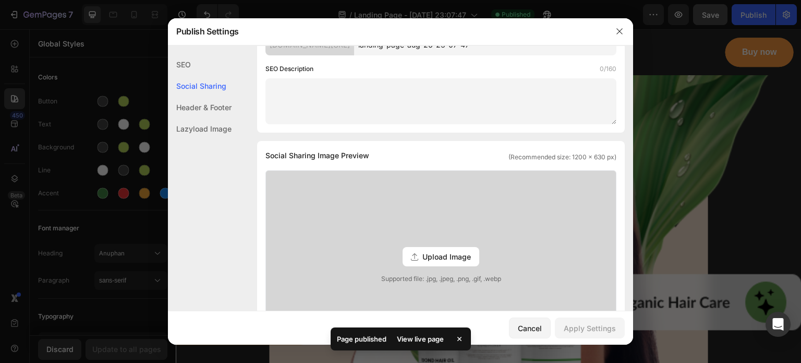
scroll to position [238, 0]
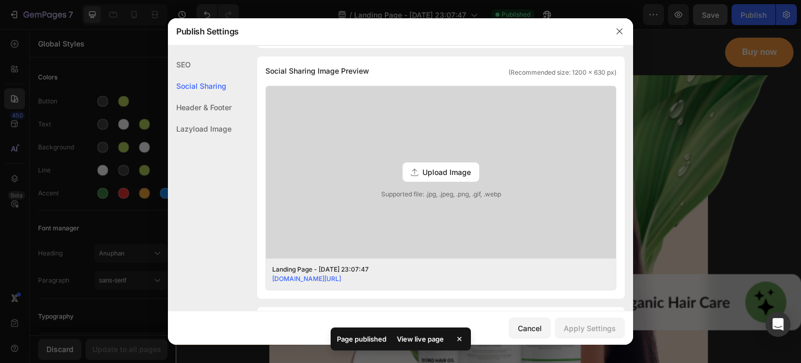
click at [213, 118] on div "Header & Footer" at bounding box center [200, 128] width 64 height 21
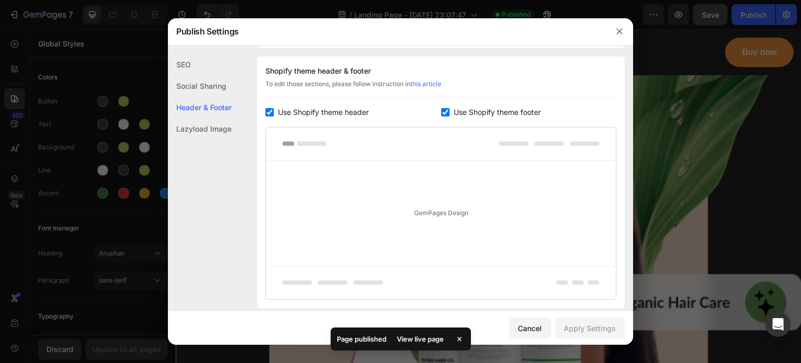
click at [210, 132] on div "Lazyload Image" at bounding box center [200, 128] width 64 height 21
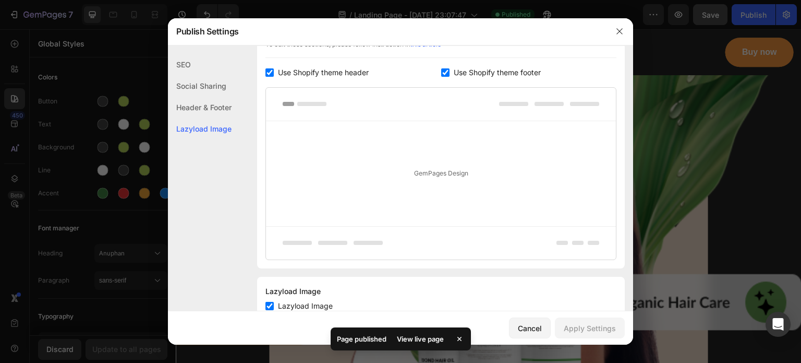
scroll to position [561, 0]
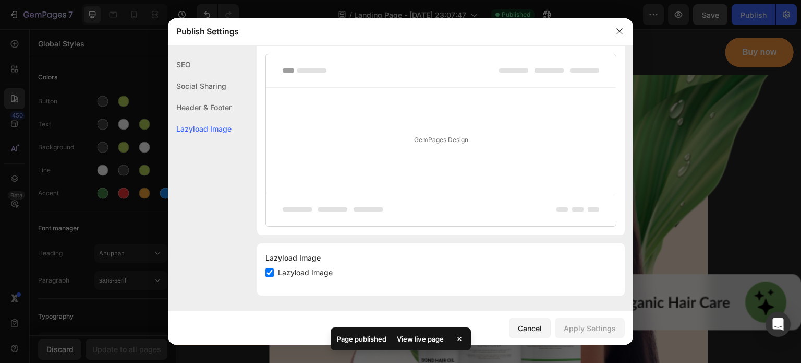
click at [197, 118] on div "Header & Footer" at bounding box center [200, 128] width 64 height 21
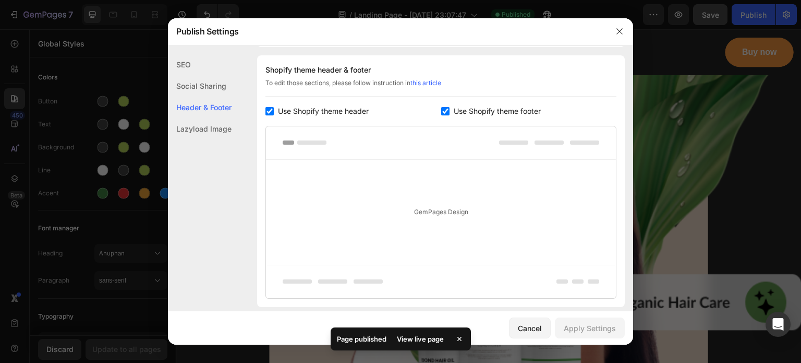
scroll to position [488, 0]
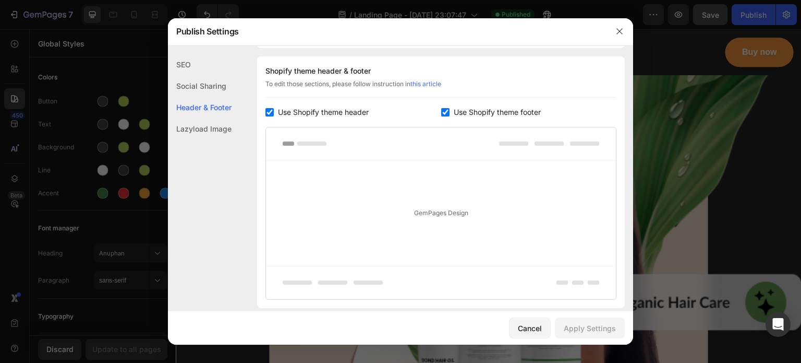
click at [181, 75] on div "SEO" at bounding box center [200, 85] width 64 height 21
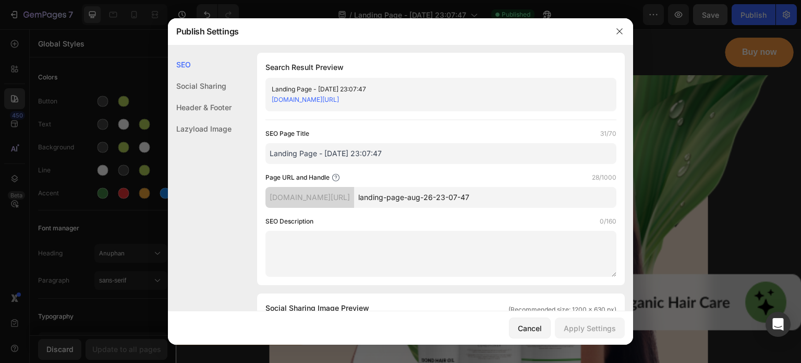
scroll to position [0, 0]
click at [615, 27] on button "button" at bounding box center [619, 31] width 17 height 17
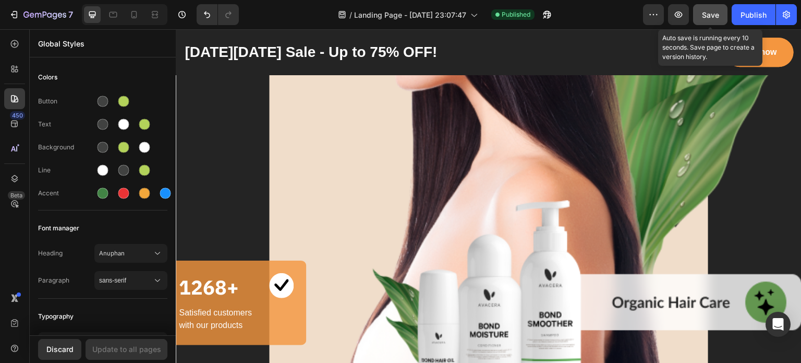
click at [720, 18] on span "Save" at bounding box center [710, 14] width 17 height 9
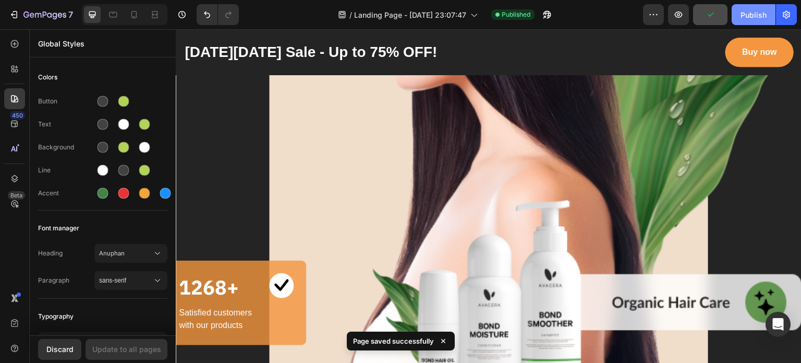
click at [747, 17] on div "Publish" at bounding box center [754, 14] width 26 height 11
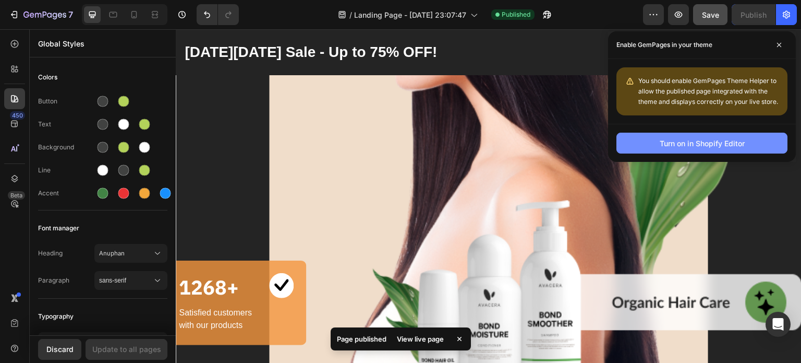
click at [687, 142] on div "Turn on in Shopify Editor" at bounding box center [702, 143] width 85 height 11
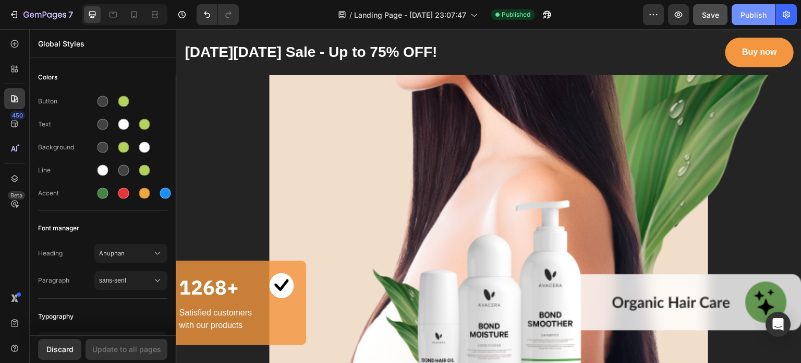
click at [770, 14] on button "Publish" at bounding box center [754, 14] width 44 height 21
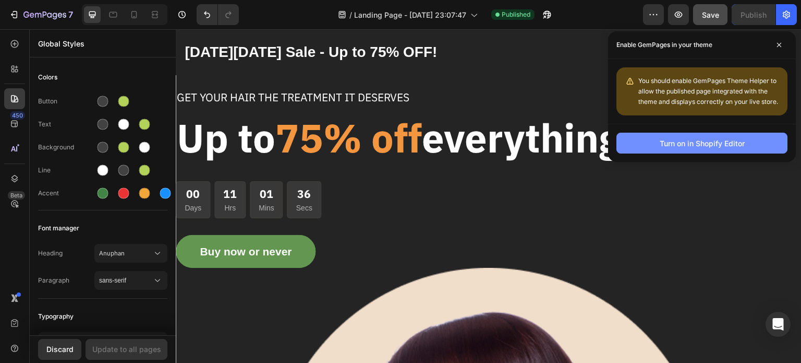
click at [690, 140] on button "Turn on in Shopify Editor" at bounding box center [702, 143] width 171 height 21
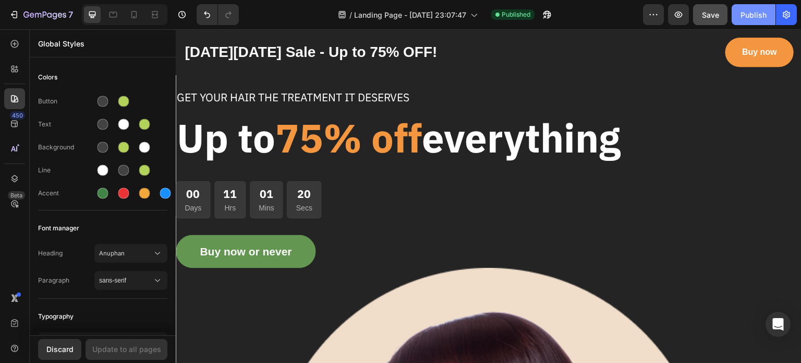
click at [749, 20] on button "Publish" at bounding box center [754, 14] width 44 height 21
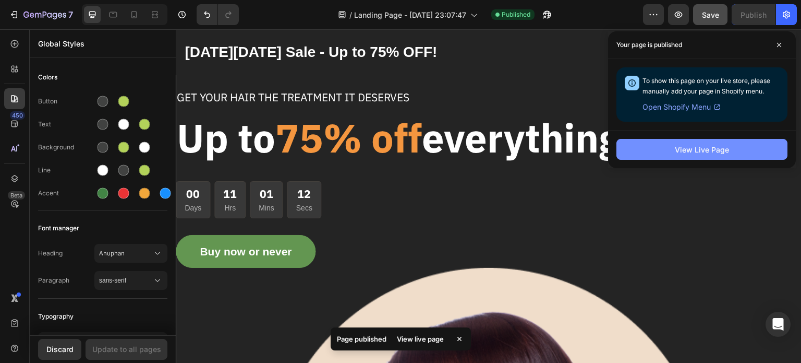
click at [709, 145] on div "View Live Page" at bounding box center [702, 149] width 54 height 11
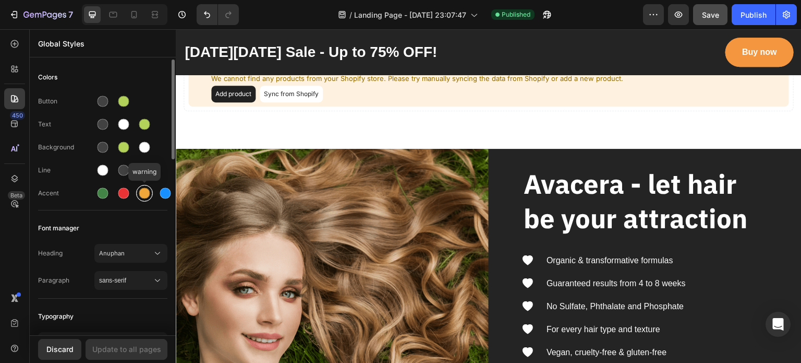
click at [147, 197] on div at bounding box center [144, 193] width 11 height 11
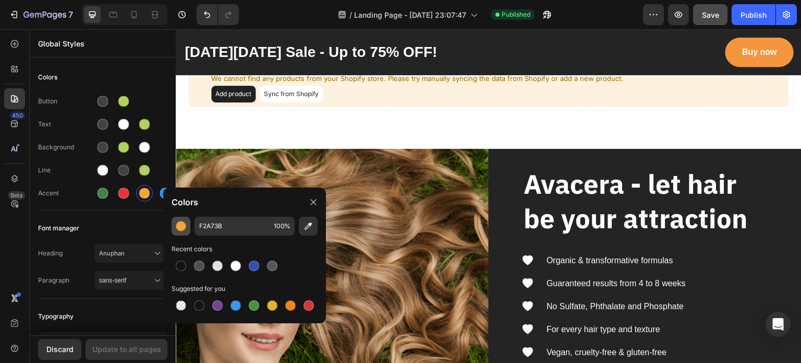
click at [183, 227] on div "button" at bounding box center [181, 226] width 10 height 10
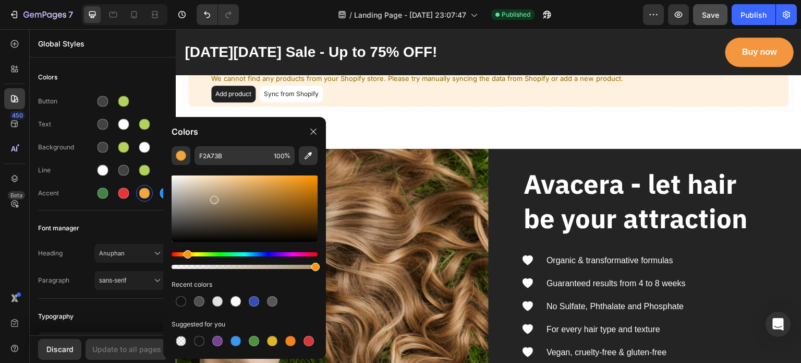
click at [213, 198] on div at bounding box center [245, 208] width 146 height 66
click at [267, 197] on div at bounding box center [245, 208] width 146 height 66
type input "AA7C3B"
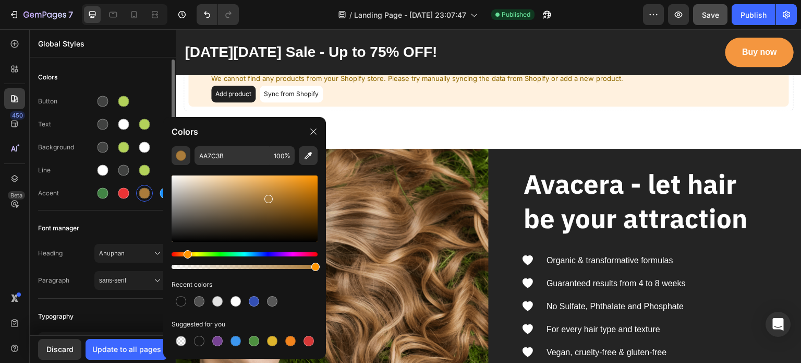
click at [106, 220] on div "Font manager" at bounding box center [102, 228] width 129 height 19
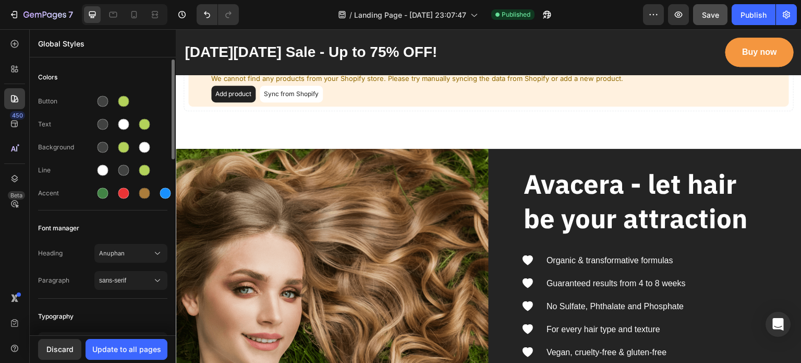
scroll to position [209, 0]
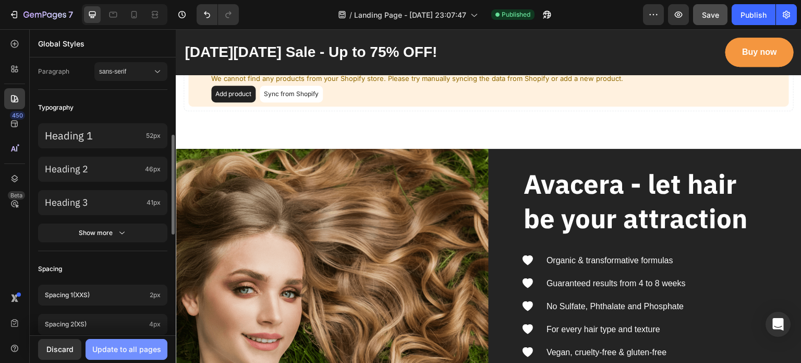
click at [124, 346] on div "Update to all pages" at bounding box center [126, 348] width 69 height 11
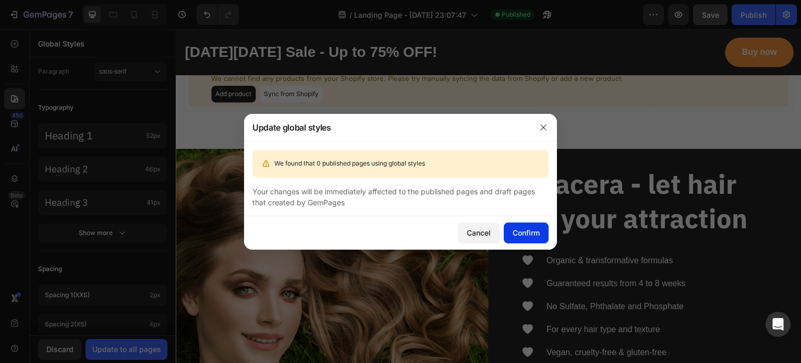
click at [535, 239] on button "Confirm" at bounding box center [526, 232] width 45 height 21
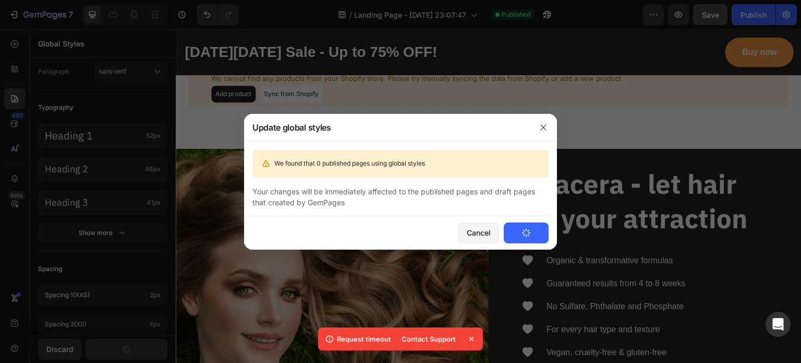
click at [467, 337] on icon at bounding box center [471, 338] width 10 height 10
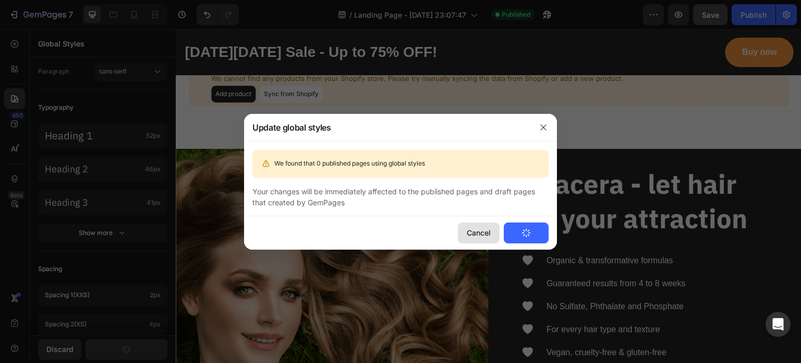
click at [491, 235] on button "Cancel" at bounding box center [479, 232] width 42 height 21
click at [544, 125] on icon "button" at bounding box center [543, 127] width 8 height 8
click at [475, 229] on div "Cancel" at bounding box center [479, 232] width 24 height 11
click at [546, 122] on button "button" at bounding box center [543, 127] width 17 height 17
click at [735, 64] on div at bounding box center [400, 181] width 801 height 363
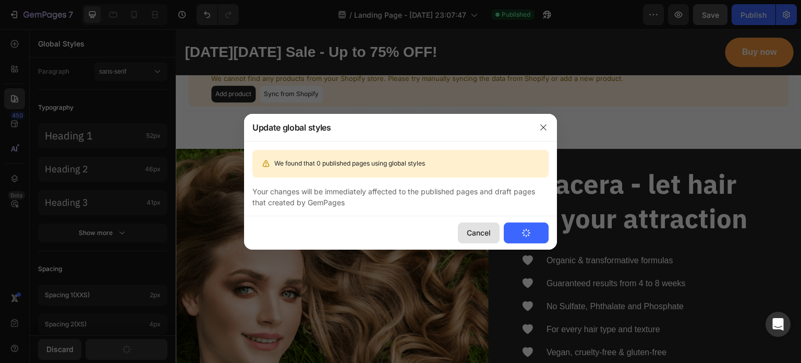
click at [472, 237] on div "Cancel" at bounding box center [479, 232] width 24 height 11
click at [547, 127] on icon "button" at bounding box center [543, 127] width 8 height 8
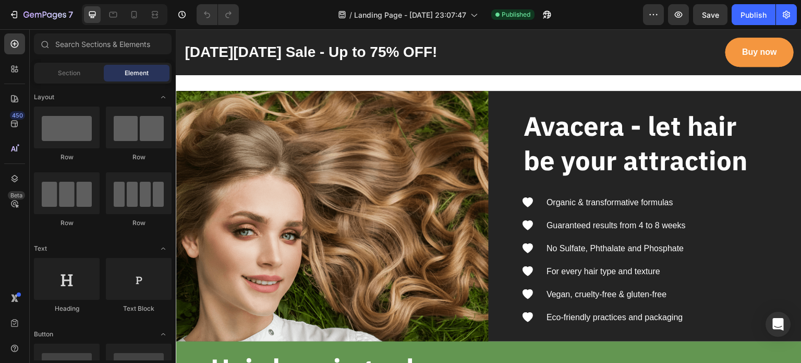
scroll to position [1377, 0]
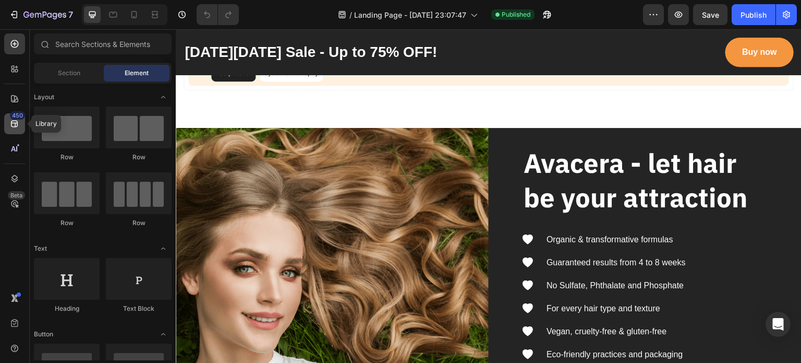
click at [14, 125] on icon at bounding box center [14, 123] width 10 height 10
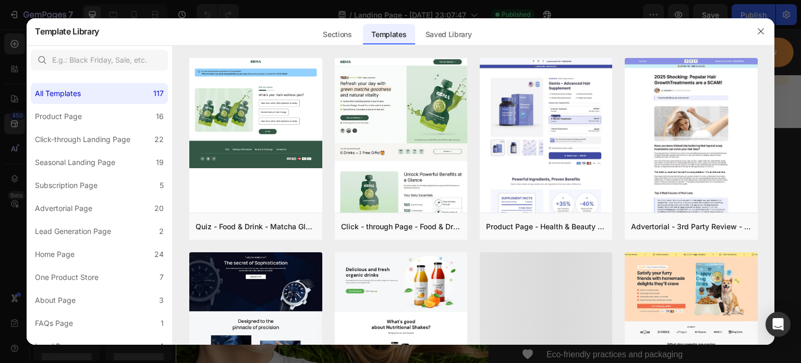
click at [17, 150] on div at bounding box center [400, 181] width 801 height 363
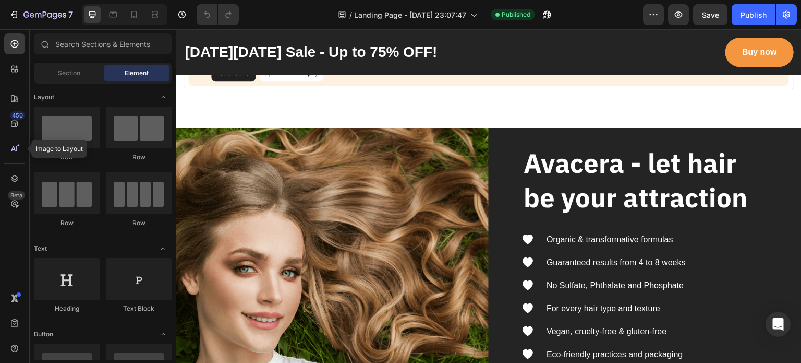
click at [17, 149] on icon at bounding box center [14, 148] width 10 height 10
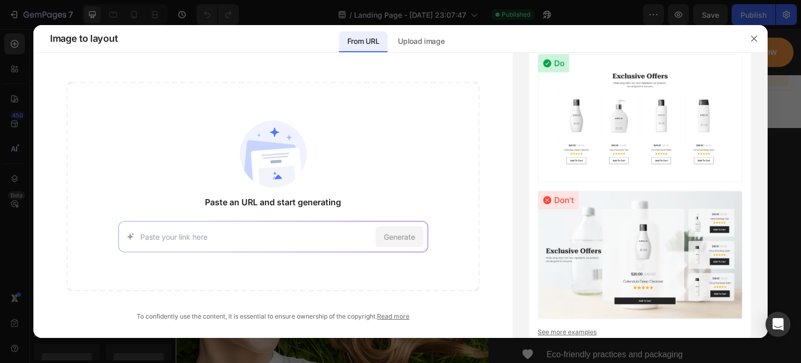
click at [242, 235] on input at bounding box center [255, 236] width 231 height 11
click at [748, 40] on button "button" at bounding box center [754, 38] width 17 height 17
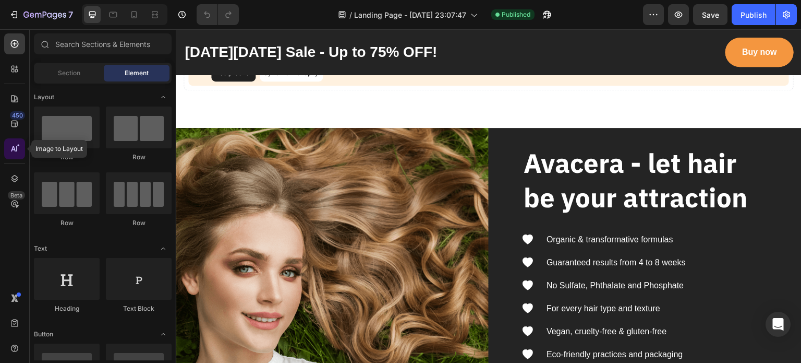
click at [18, 150] on icon at bounding box center [14, 148] width 10 height 10
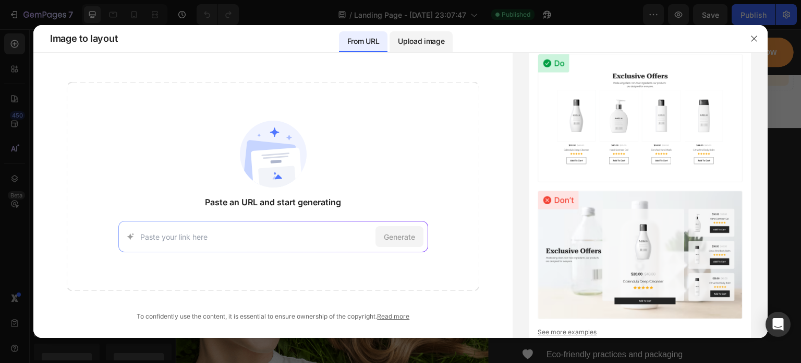
click at [403, 50] on div "Upload image" at bounding box center [421, 41] width 63 height 21
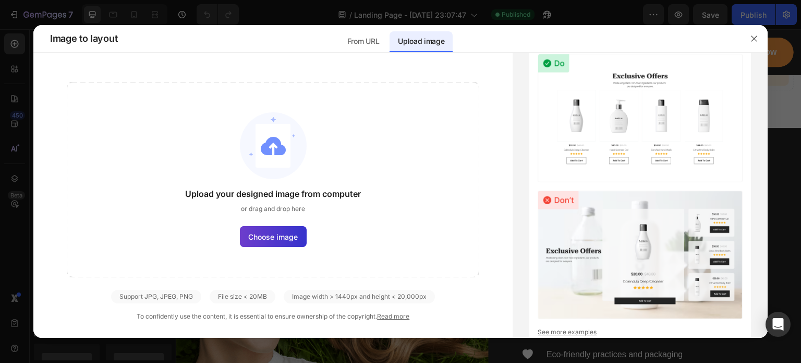
click at [253, 239] on span "Choose image" at bounding box center [273, 236] width 50 height 11
click at [0, 0] on input "Choose image" at bounding box center [0, 0] width 0 height 0
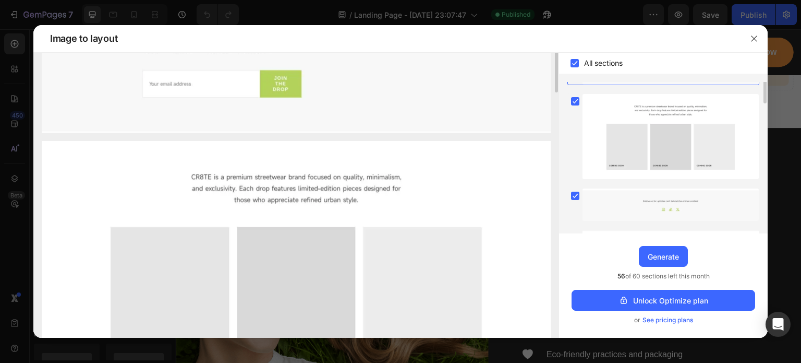
scroll to position [0, 0]
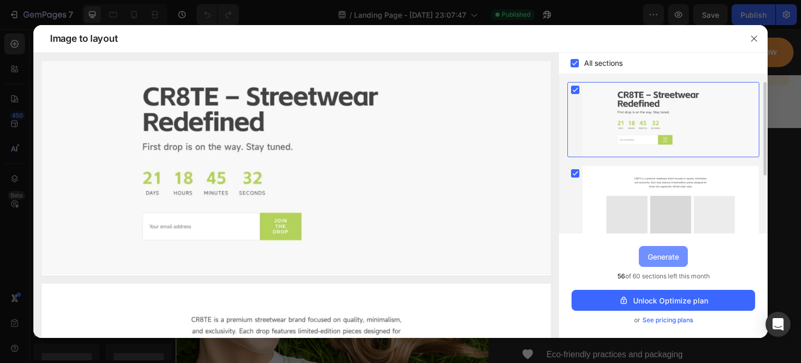
click at [672, 257] on div "Generate" at bounding box center [663, 256] width 31 height 11
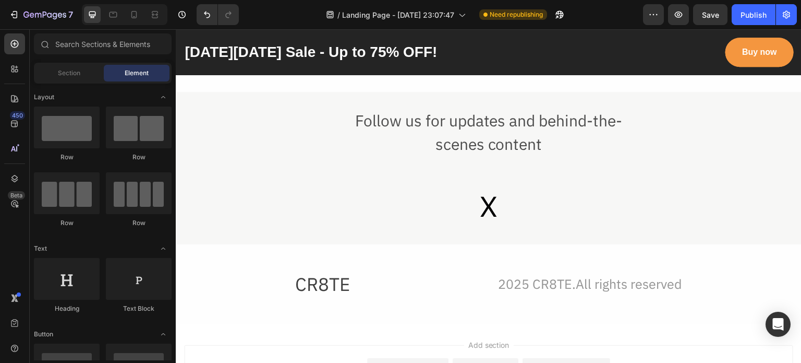
scroll to position [4239, 0]
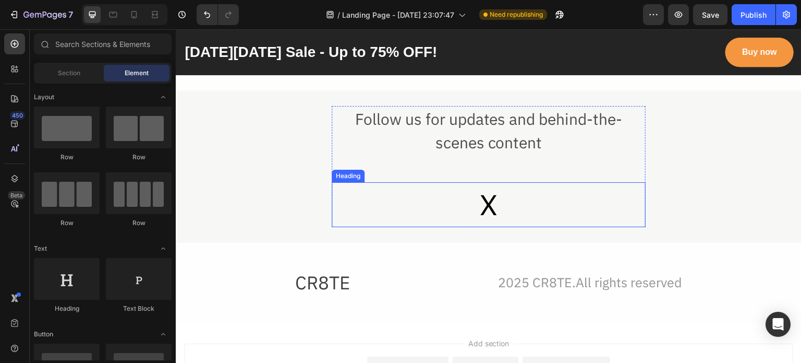
click at [482, 204] on h2 "X" at bounding box center [489, 204] width 314 height 45
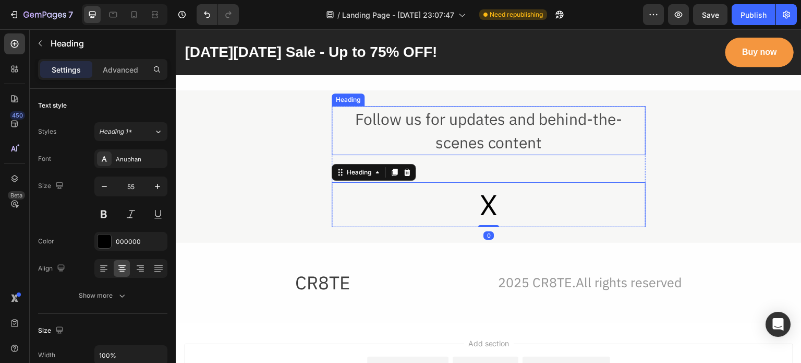
click at [482, 138] on h2 "Follow us for updates and behind-the-scenes content" at bounding box center [489, 130] width 314 height 49
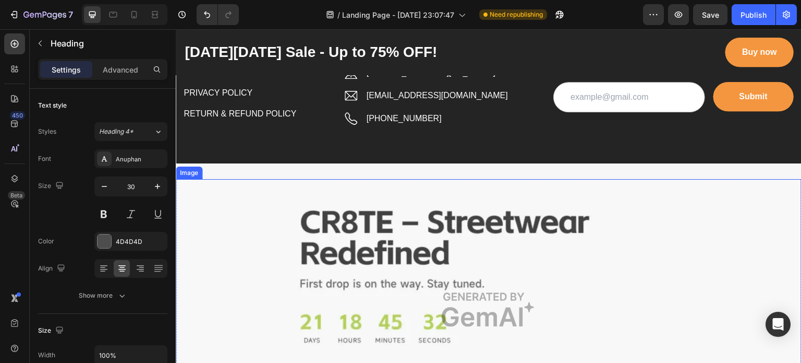
scroll to position [3456, 0]
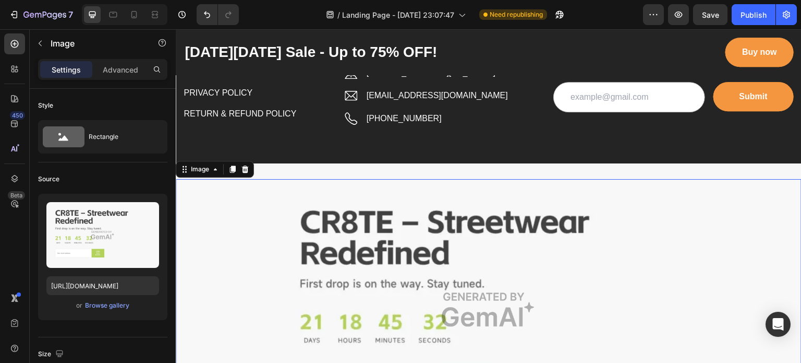
click at [452, 242] on img at bounding box center [489, 309] width 626 height 261
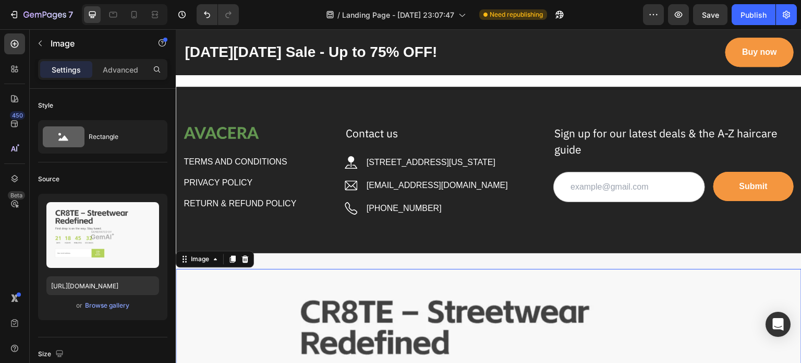
scroll to position [3300, 0]
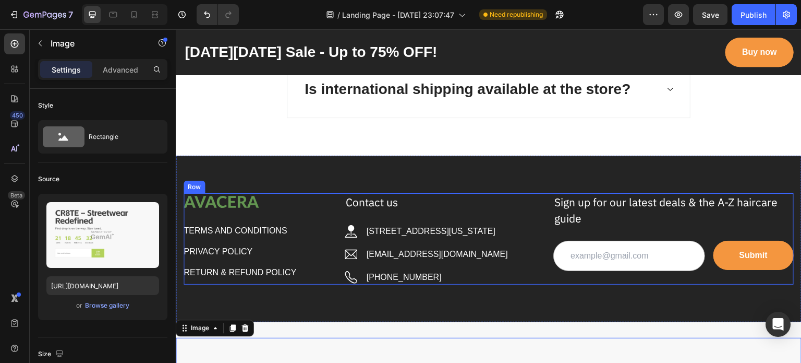
click at [450, 237] on div "Contact us Text block Image 2118 Thornridge Cir, Connecticut 35624 Text block R…" at bounding box center [441, 239] width 193 height 92
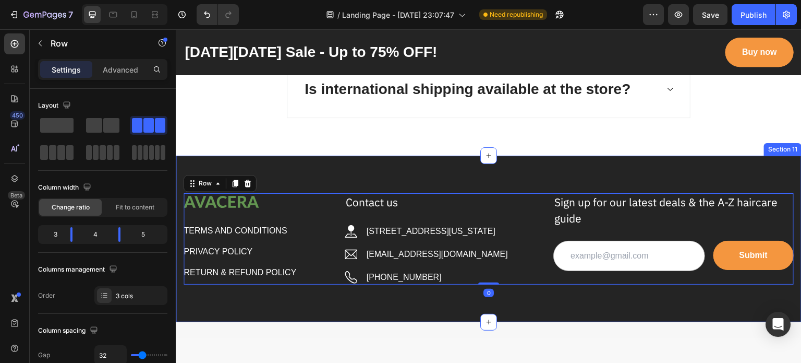
click at [445, 171] on div "Image TERMS AND CONDITIONS Button PRIVACY POLICY Button RETURN & REFUND POLICY …" at bounding box center [489, 238] width 626 height 167
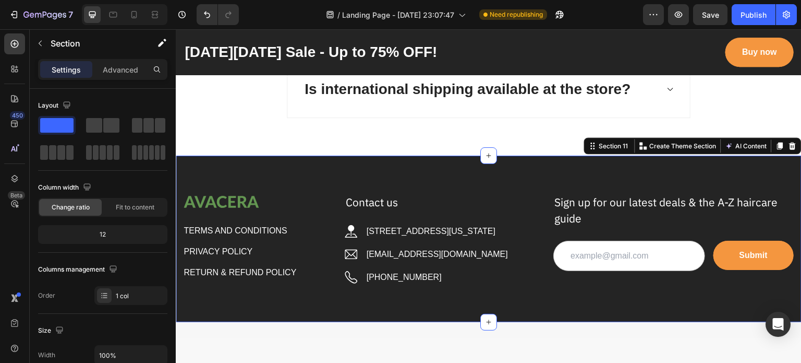
click at [785, 137] on div "Section 11 You can create reusable sections Create Theme Section AI Content Wri…" at bounding box center [693, 145] width 218 height 17
click at [789, 145] on div at bounding box center [793, 145] width 13 height 13
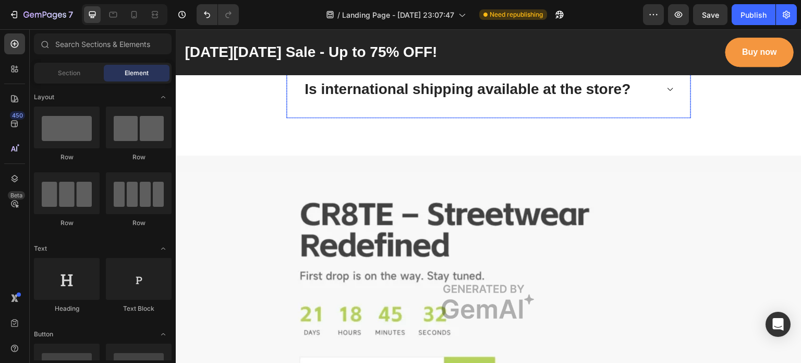
click at [685, 108] on div "Is international shipping available at the store?" at bounding box center [488, 89] width 403 height 56
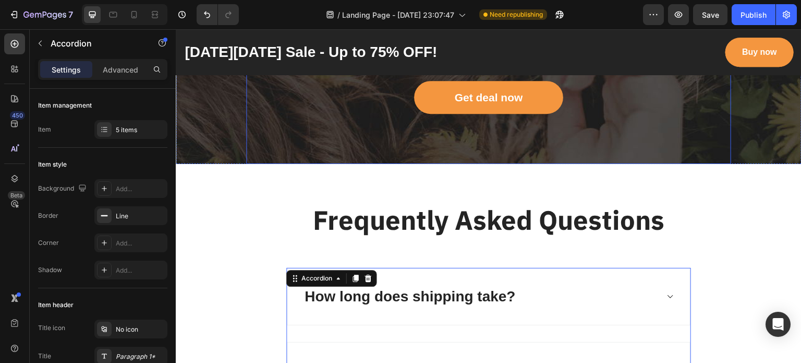
scroll to position [2778, 0]
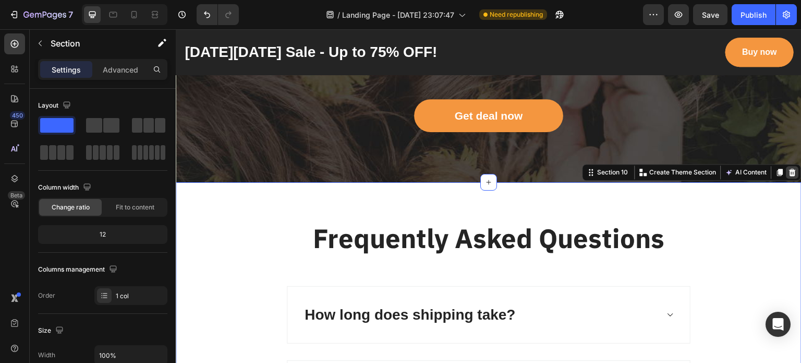
click at [790, 171] on icon at bounding box center [793, 172] width 7 height 7
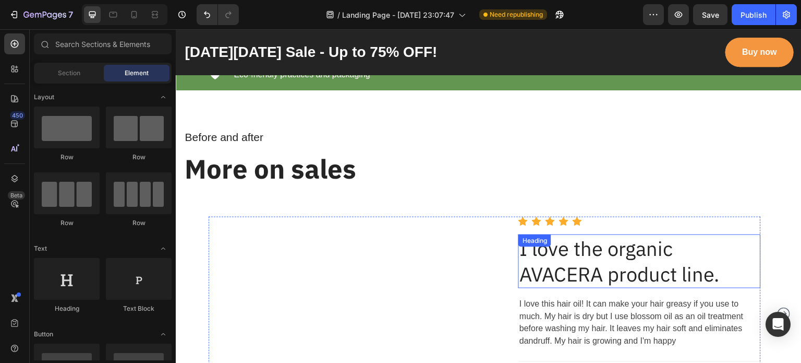
scroll to position [1795, 0]
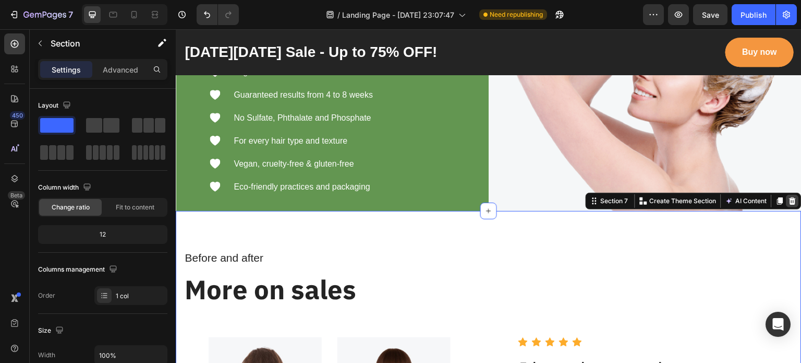
click at [789, 197] on icon at bounding box center [793, 201] width 8 height 8
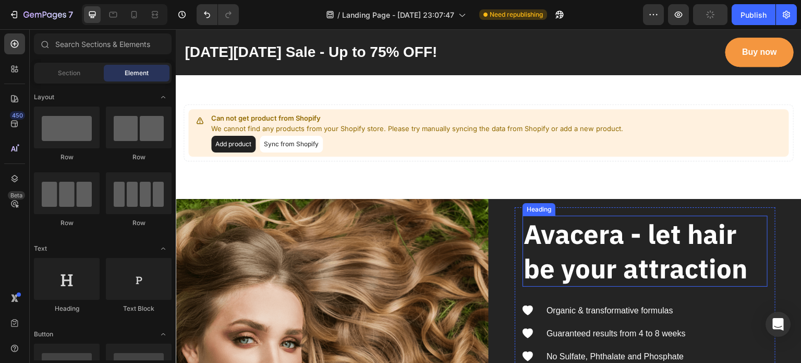
scroll to position [1273, 0]
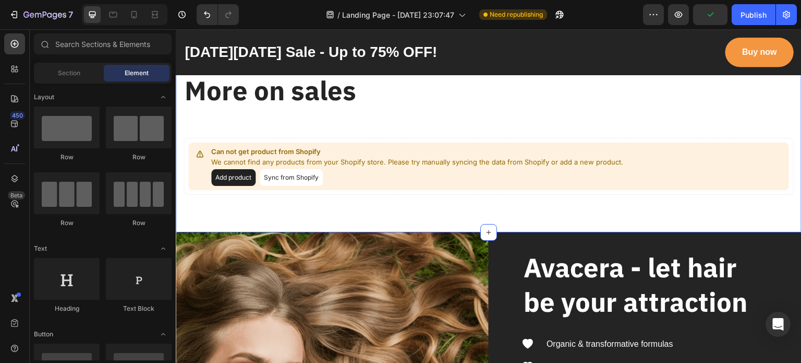
click at [768, 198] on div "3-day exclusive with limited quantity Text block More on sales Heading Row Can …" at bounding box center [489, 121] width 626 height 221
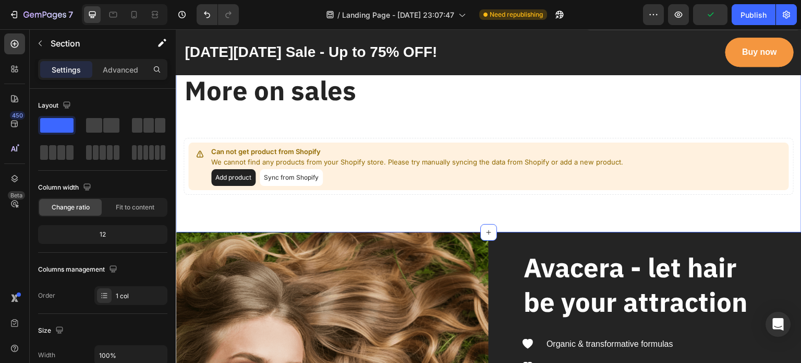
click at [760, 215] on div "3-day exclusive with limited quantity Text block More on sales Heading Row Can …" at bounding box center [489, 121] width 626 height 221
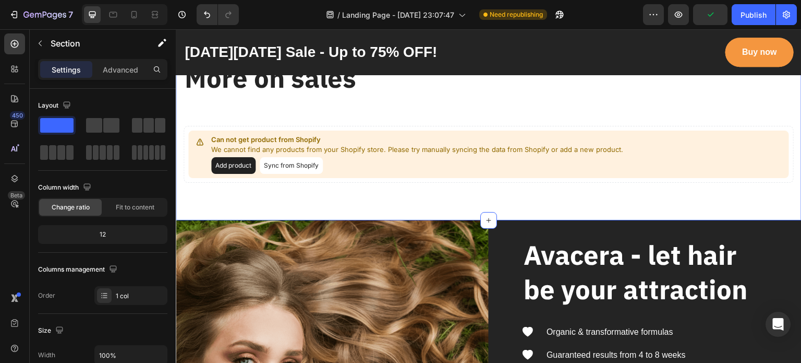
scroll to position [1169, 0]
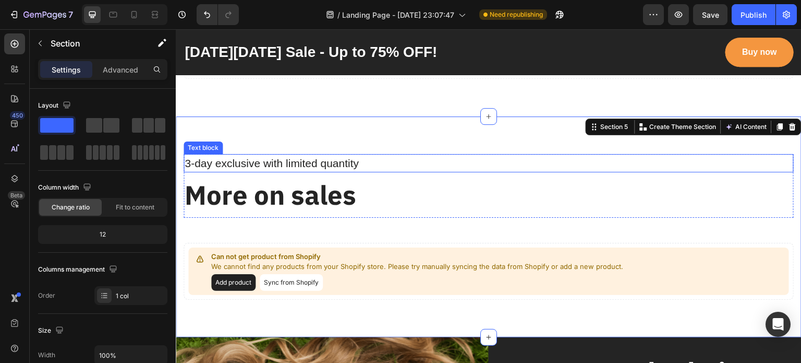
click at [753, 166] on p "3-day exclusive with limited quantity" at bounding box center [489, 163] width 608 height 17
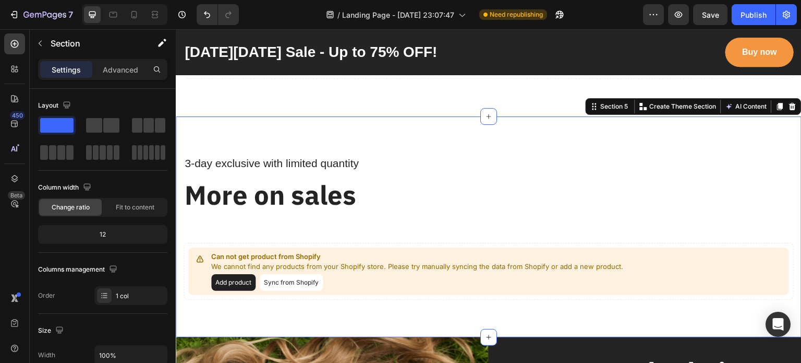
click at [759, 129] on div "3-day exclusive with limited quantity Text block More on sales Heading Row Can …" at bounding box center [489, 226] width 626 height 221
click at [790, 104] on icon at bounding box center [793, 106] width 7 height 7
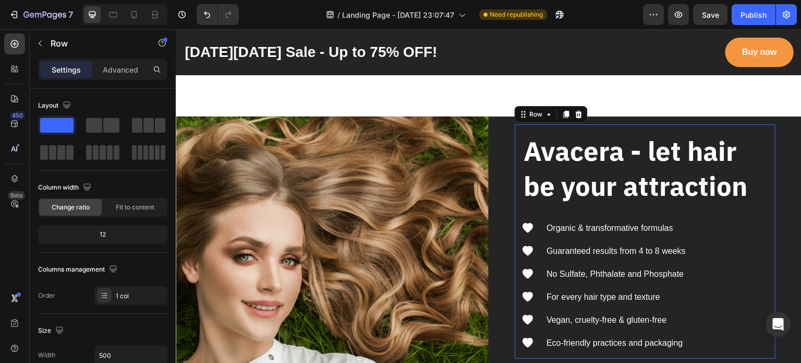
click at [765, 139] on div "Avacera - let hair be your attraction Heading Icon Organic & transformative for…" at bounding box center [645, 241] width 261 height 234
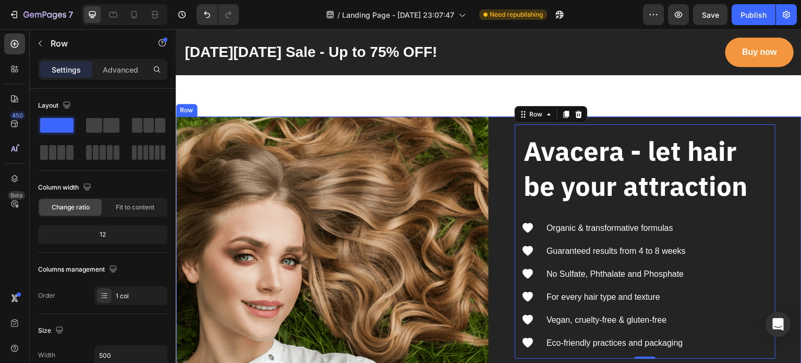
click at [781, 127] on div "Avacera - let hair be your attraction Heading Icon Organic & transformative for…" at bounding box center [645, 241] width 313 height 250
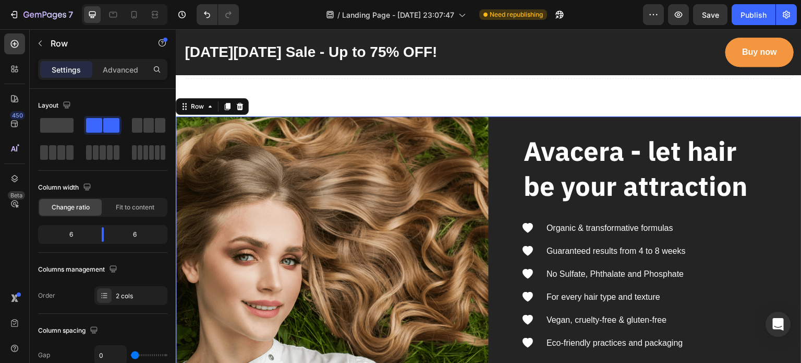
click at [784, 117] on div "Avacera - let hair be your attraction Heading Icon Organic & transformative for…" at bounding box center [645, 241] width 313 height 250
click at [238, 104] on icon at bounding box center [240, 106] width 7 height 7
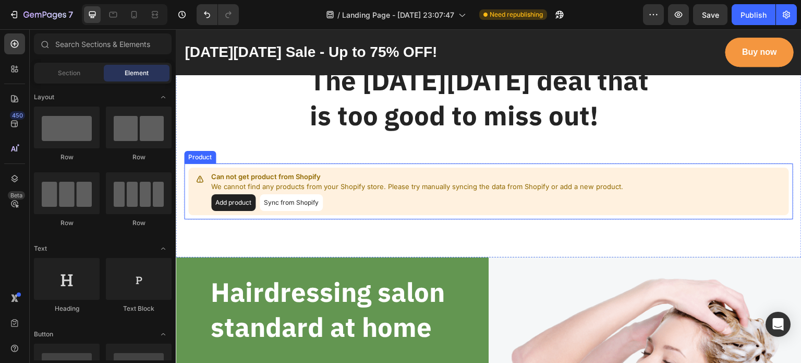
scroll to position [1117, 0]
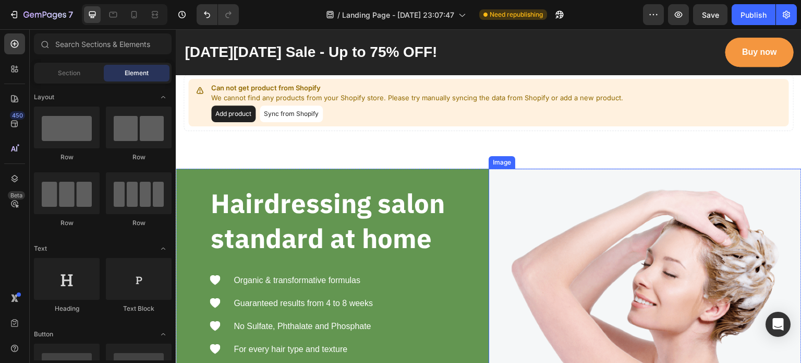
click at [741, 175] on img at bounding box center [645, 294] width 313 height 250
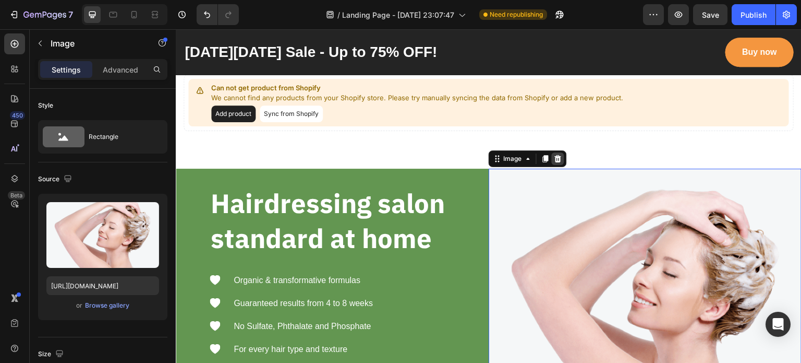
click at [554, 158] on icon at bounding box center [558, 158] width 8 height 8
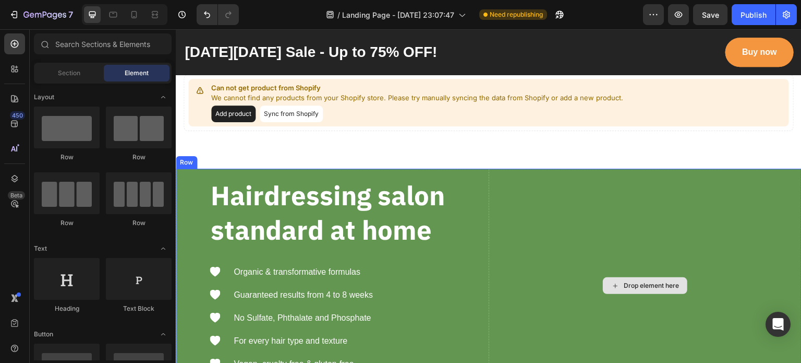
click at [545, 173] on div "Drop element here" at bounding box center [645, 286] width 313 height 234
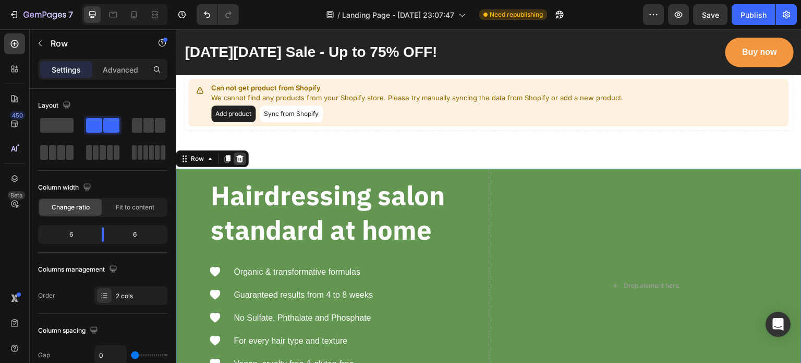
click at [238, 157] on icon at bounding box center [240, 158] width 7 height 7
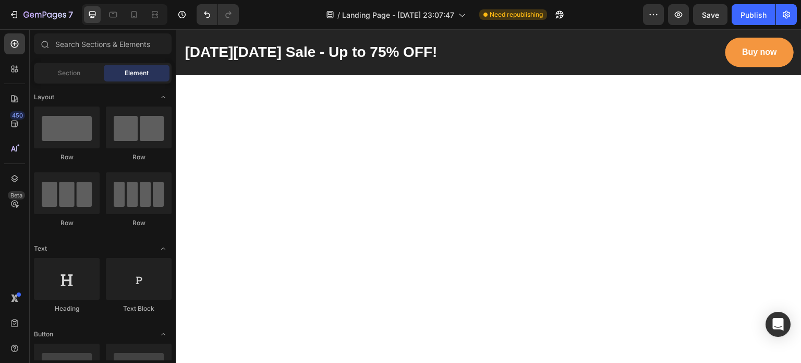
scroll to position [850, 0]
click at [158, 11] on icon at bounding box center [155, 14] width 10 height 10
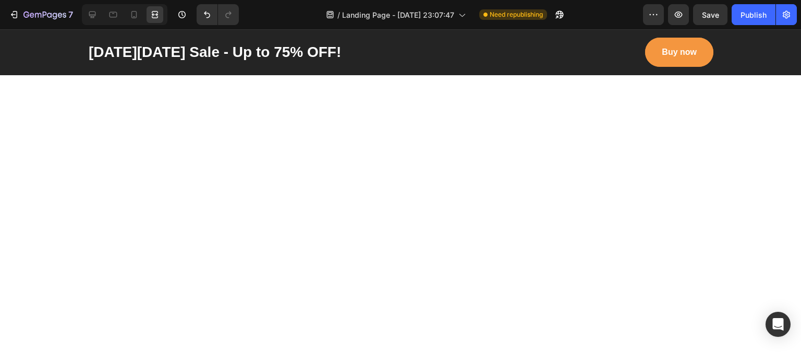
scroll to position [835, 0]
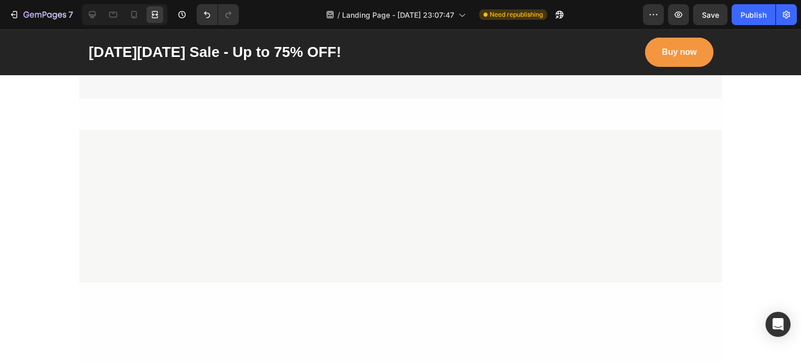
scroll to position [730, 0]
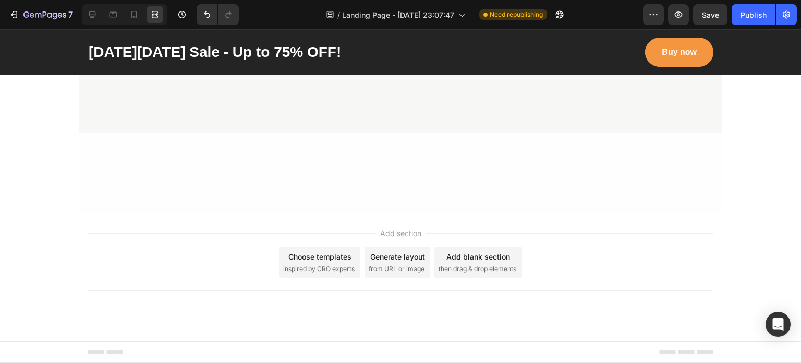
scroll to position [835, 0]
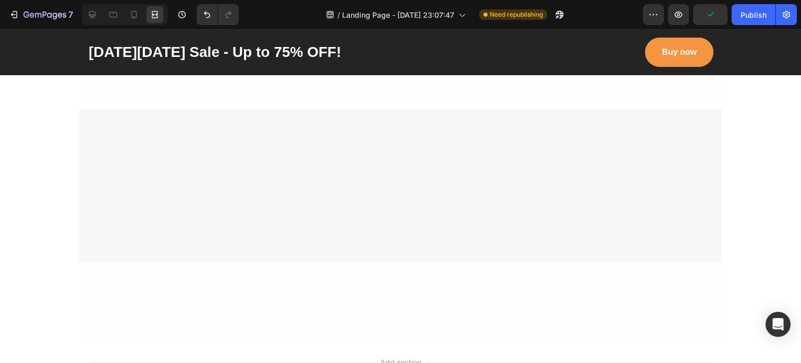
scroll to position [991, 0]
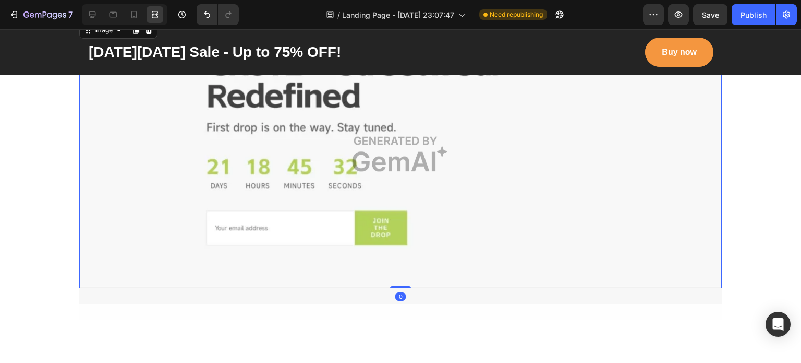
click at [299, 166] on img at bounding box center [400, 154] width 643 height 268
click at [383, 219] on img at bounding box center [400, 154] width 643 height 268
drag, startPoint x: 239, startPoint y: 224, endPoint x: 243, endPoint y: 216, distance: 9.3
click at [239, 224] on img at bounding box center [400, 154] width 643 height 268
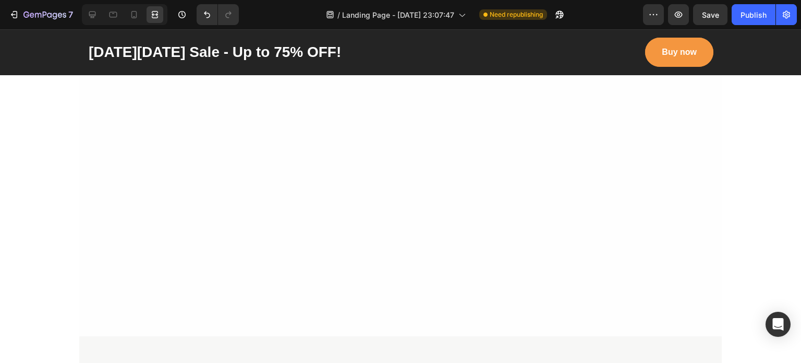
scroll to position [730, 0]
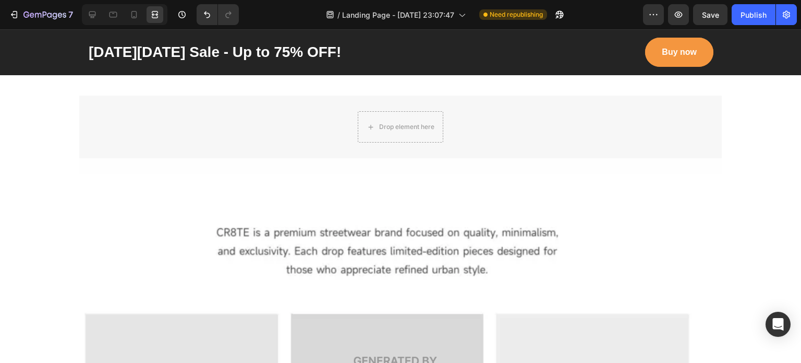
scroll to position [991, 0]
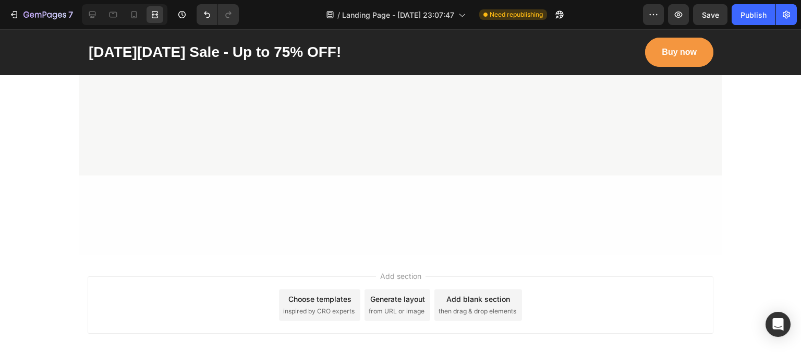
scroll to position [835, 0]
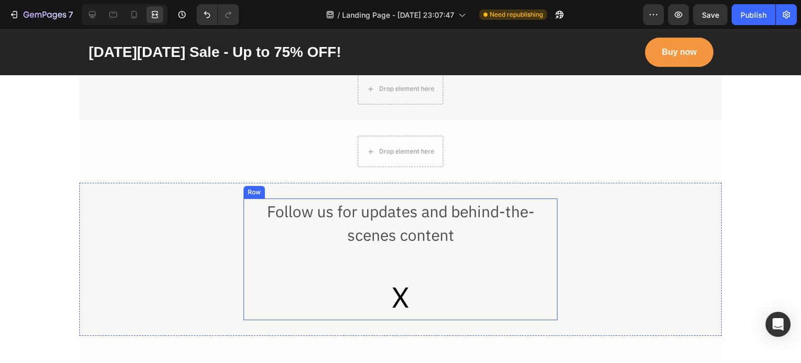
scroll to position [939, 0]
click at [266, 238] on h2 "Follow us for updates and behind-the-scenes content" at bounding box center [401, 221] width 314 height 49
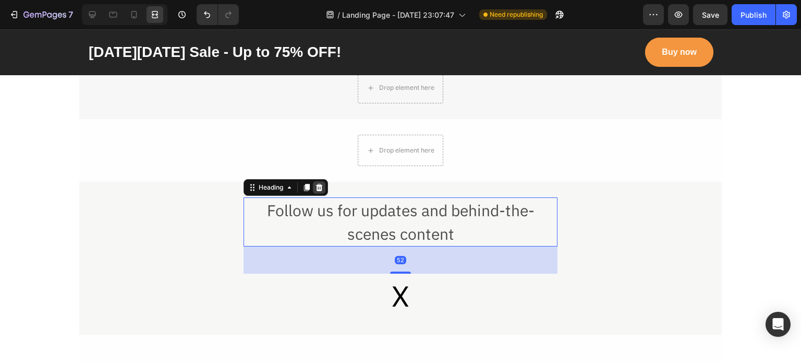
click at [316, 188] on icon at bounding box center [319, 187] width 7 height 7
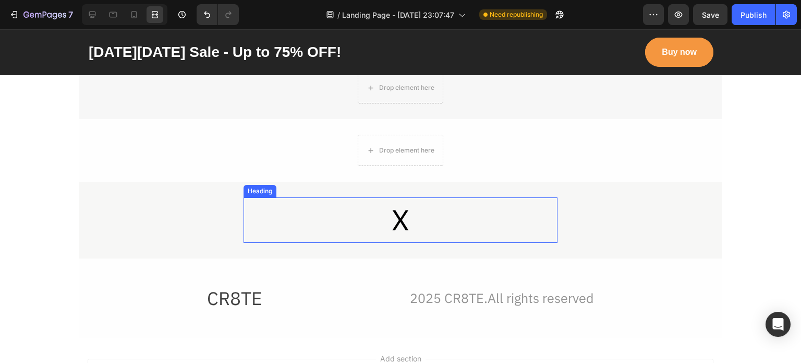
click at [301, 221] on h2 "X" at bounding box center [401, 219] width 314 height 45
click at [319, 190] on icon at bounding box center [319, 187] width 8 height 8
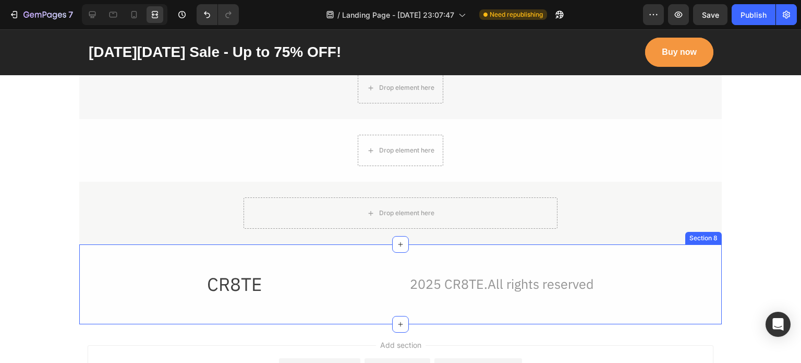
click at [324, 256] on div "CR8TE Heading 2025 CR8TE.All rights reserved Text Block Row Section 8" at bounding box center [400, 284] width 643 height 80
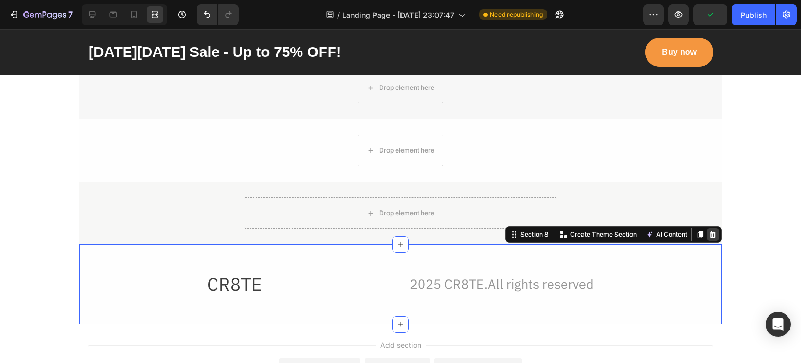
click at [712, 233] on icon at bounding box center [713, 234] width 7 height 7
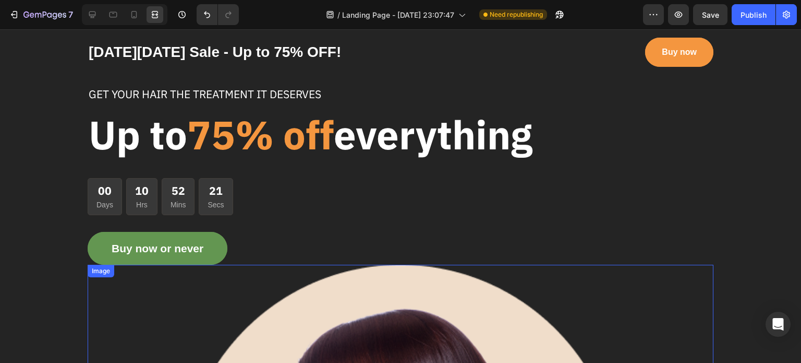
scroll to position [0, 0]
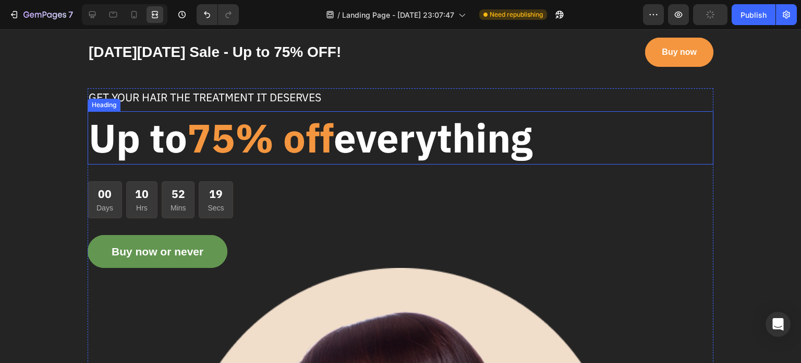
click at [703, 138] on p "Up to 75% off everything" at bounding box center [401, 138] width 624 height 52
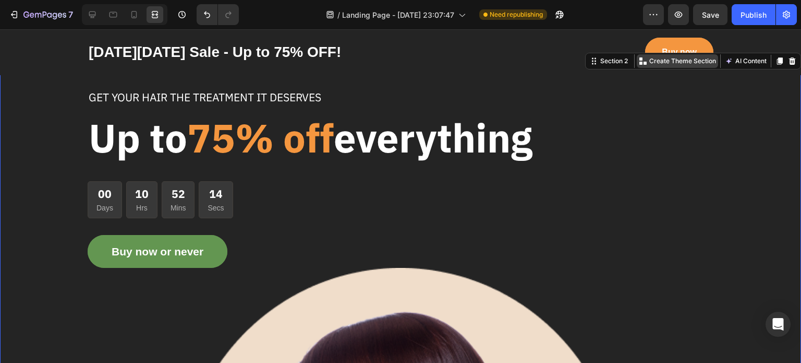
click at [674, 57] on p "Create Theme Section" at bounding box center [683, 60] width 67 height 9
click at [598, 58] on div "Section 2" at bounding box center [614, 60] width 32 height 9
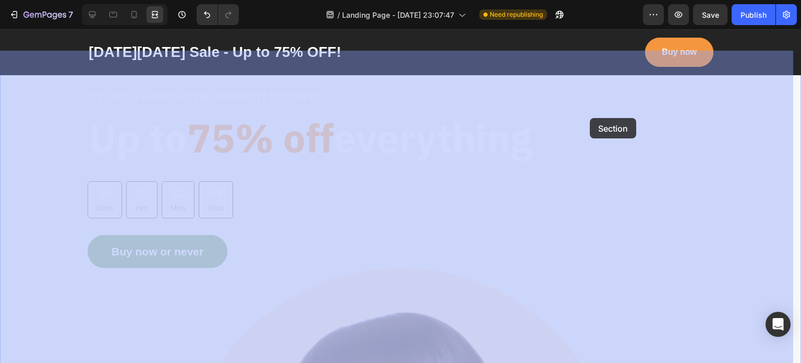
drag, startPoint x: 590, startPoint y: 66, endPoint x: 590, endPoint y: 118, distance: 52.7
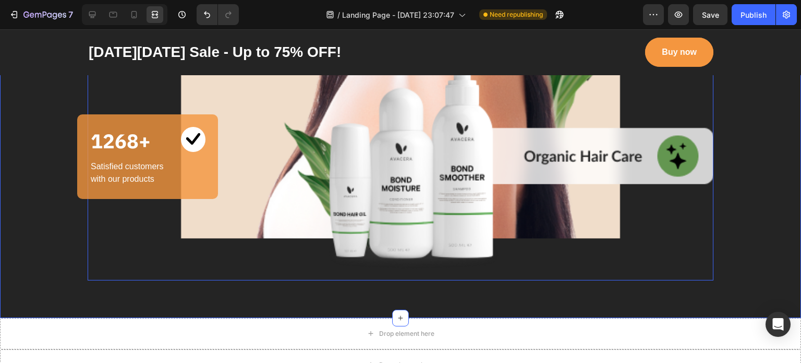
scroll to position [730, 0]
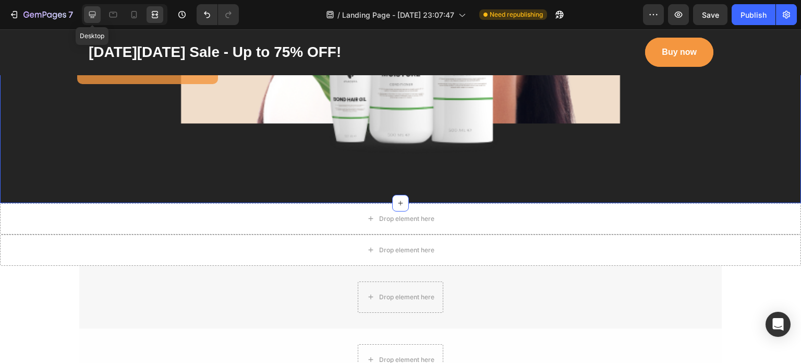
click at [99, 10] on div at bounding box center [92, 14] width 17 height 17
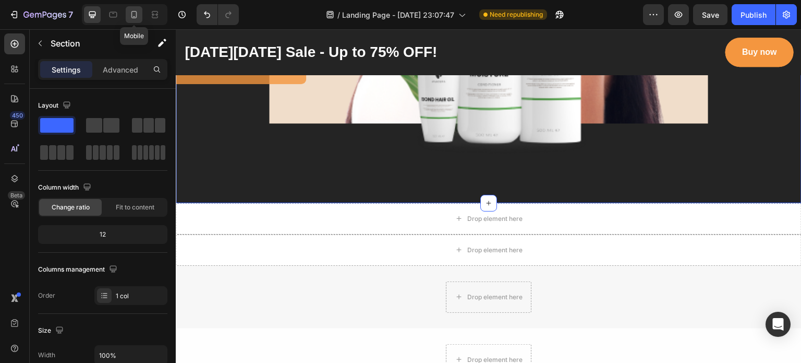
click at [130, 16] on icon at bounding box center [134, 14] width 10 height 10
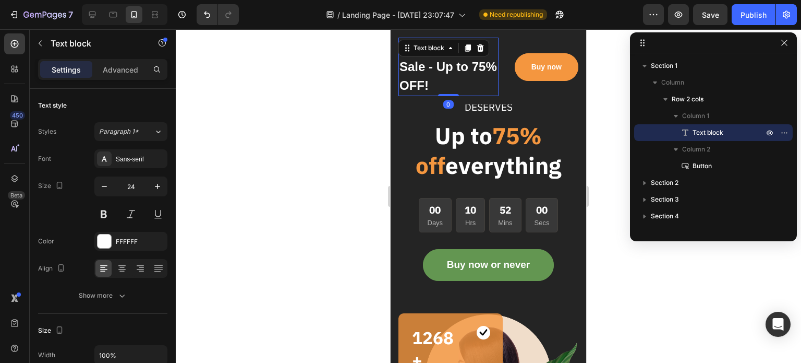
click at [493, 40] on p "[DATE][DATE] Sale - Up to 75% OFF!" at bounding box center [449, 67] width 98 height 56
click at [528, 31] on div "Black Friday Sale - Up to 75% OFF! Text block 0 Buy now Button Row Section 1" at bounding box center [489, 66] width 196 height 75
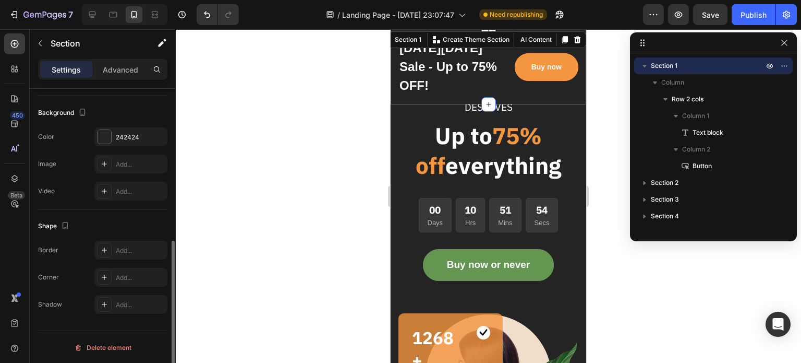
scroll to position [44, 0]
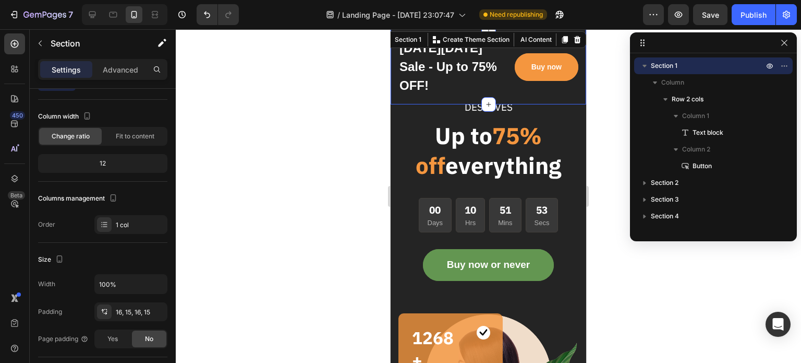
click at [101, 10] on div at bounding box center [125, 14] width 86 height 21
click at [94, 11] on icon at bounding box center [92, 14] width 7 height 7
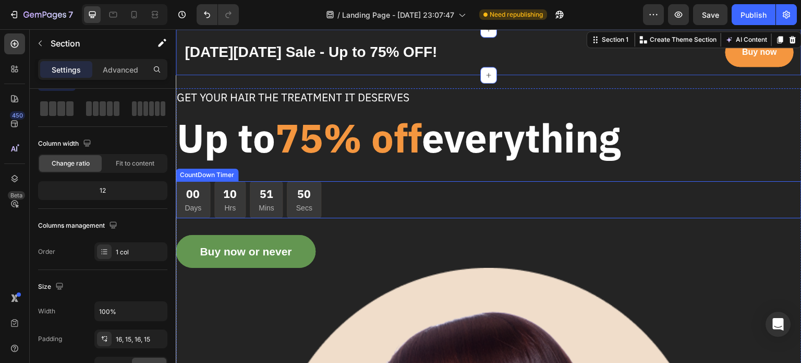
click at [673, 202] on div "00 Days 10 Hrs 51 Mins 50 Secs" at bounding box center [489, 199] width 626 height 37
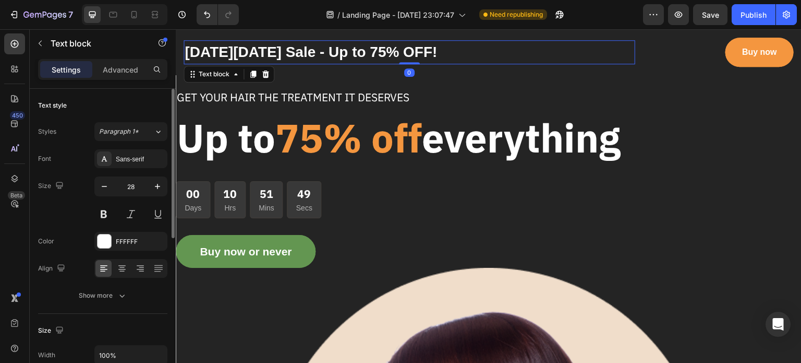
click at [512, 59] on p "[DATE][DATE] Sale - Up to 75% OFF!" at bounding box center [410, 52] width 450 height 22
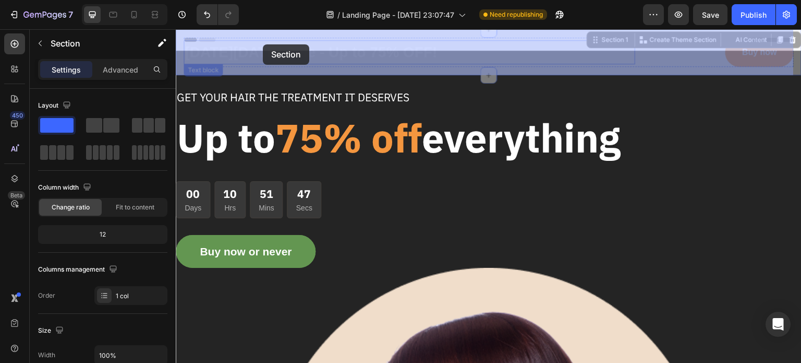
drag, startPoint x: 180, startPoint y: 30, endPoint x: 262, endPoint y: 44, distance: 83.6
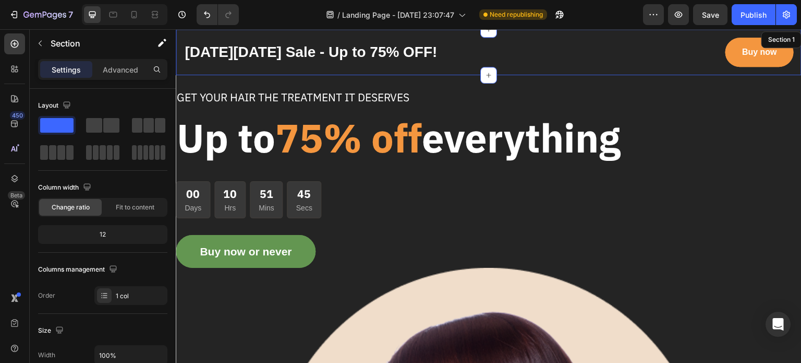
click at [185, 33] on div "Black Friday Sale - Up to 75% OFF! Text block Buy now Button Row Section 1" at bounding box center [489, 52] width 626 height 46
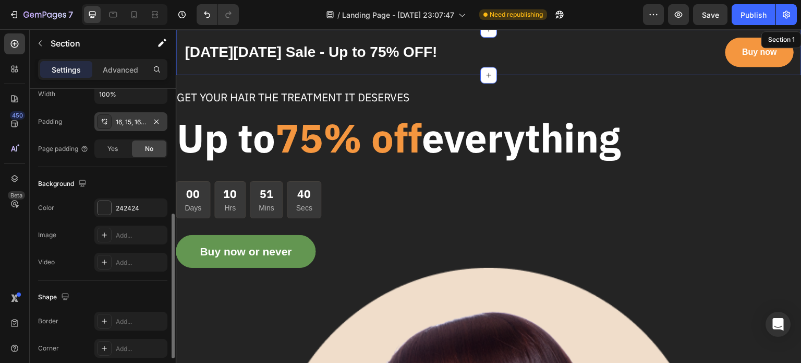
scroll to position [313, 0]
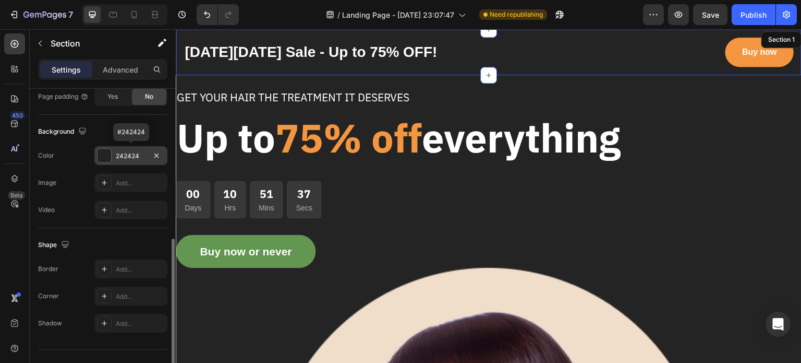
click at [103, 157] on div at bounding box center [105, 156] width 14 height 14
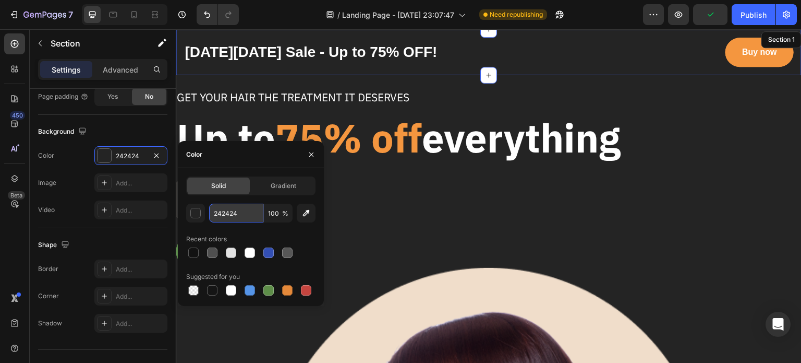
click at [255, 214] on input "242424" at bounding box center [236, 212] width 54 height 19
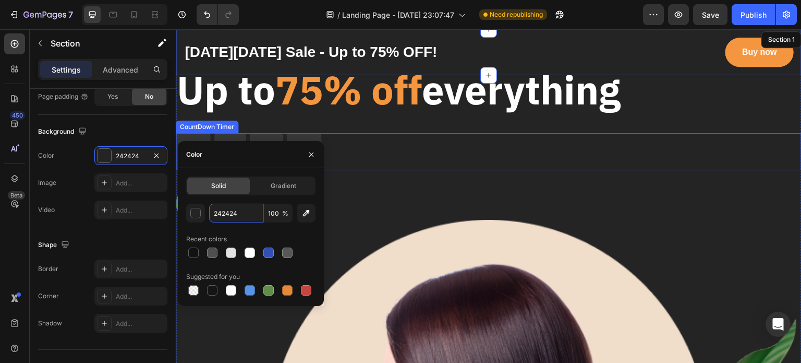
scroll to position [104, 0]
